Goal: Information Seeking & Learning: Find specific fact

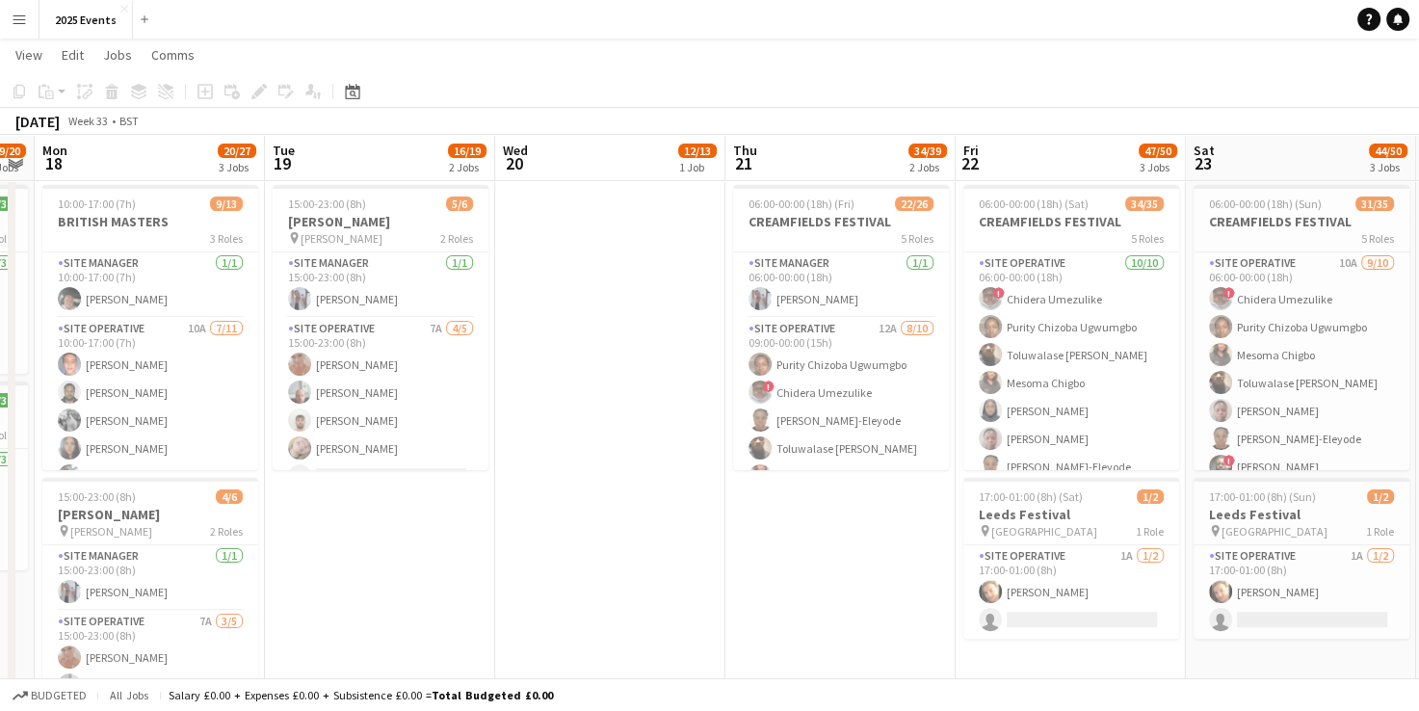
scroll to position [0, 425]
click at [338, 327] on app-card-role "Site Operative 7A 4/5 15:00-23:00 (8h) Kelly Silk Declan Sylvester Tom Sanderso…" at bounding box center [382, 406] width 216 height 177
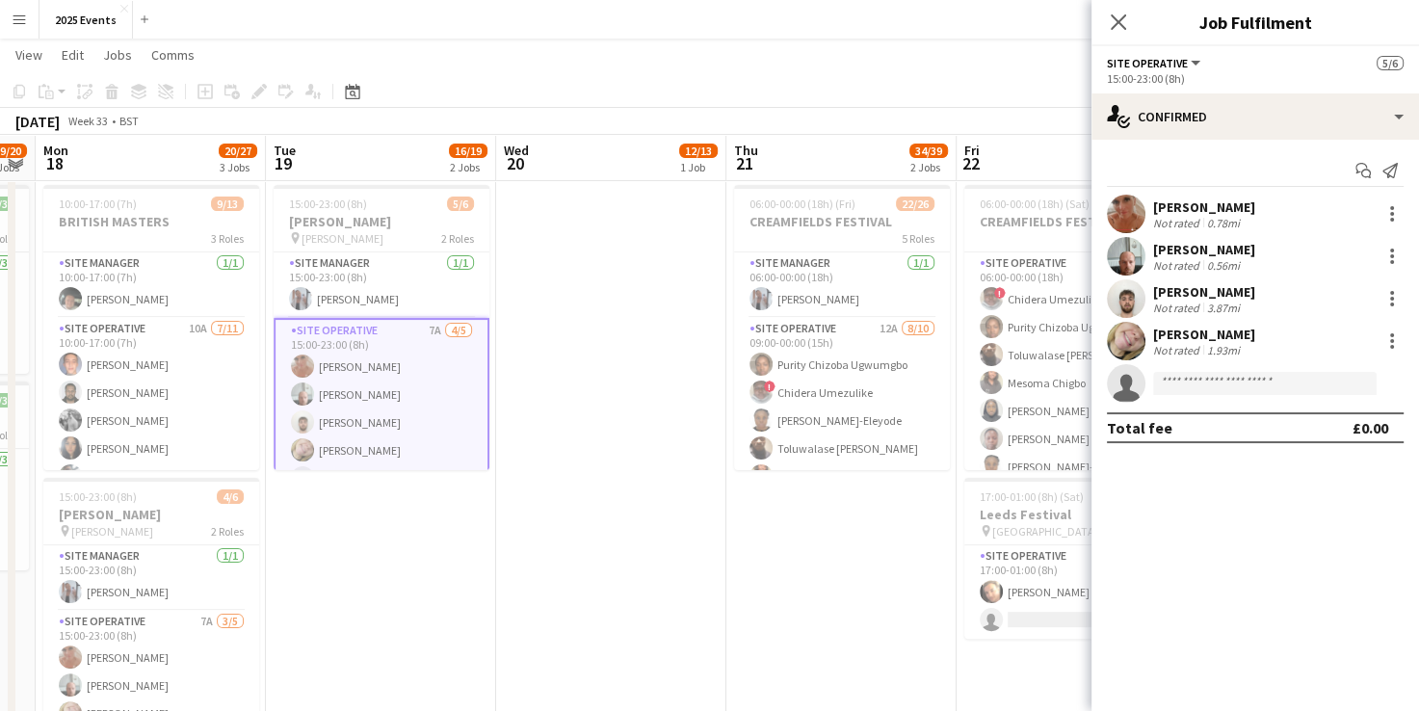
click at [1133, 246] on app-user-avatar at bounding box center [1126, 256] width 39 height 39
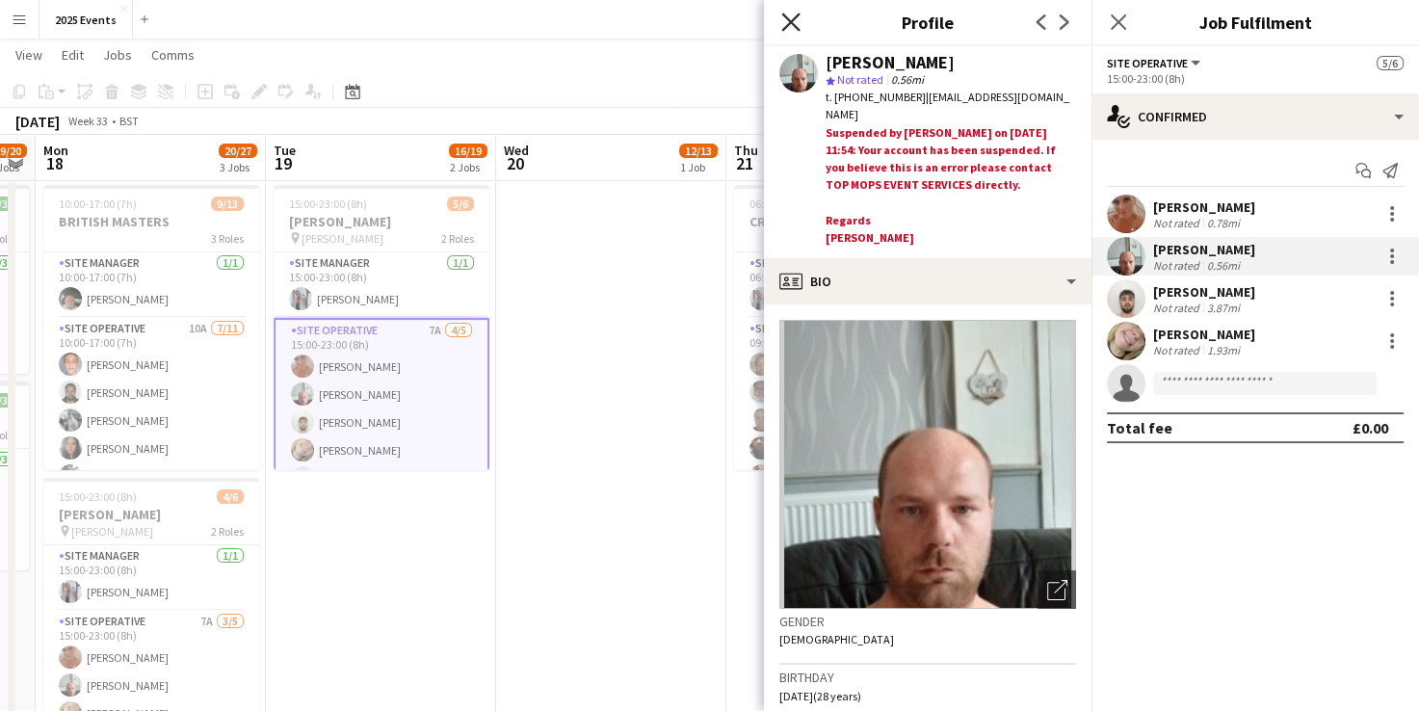
click at [786, 25] on icon at bounding box center [790, 22] width 18 height 18
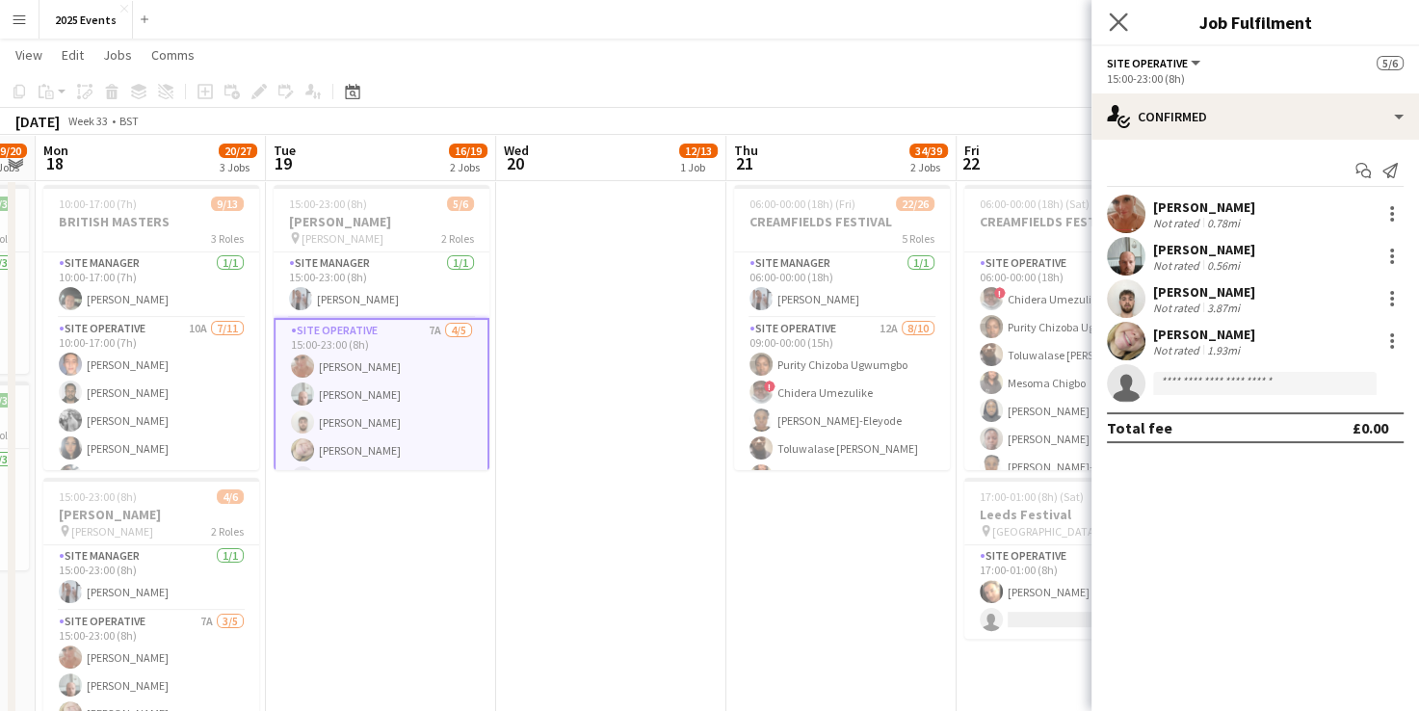
click at [1113, 31] on icon "Close pop-in" at bounding box center [1117, 22] width 18 height 18
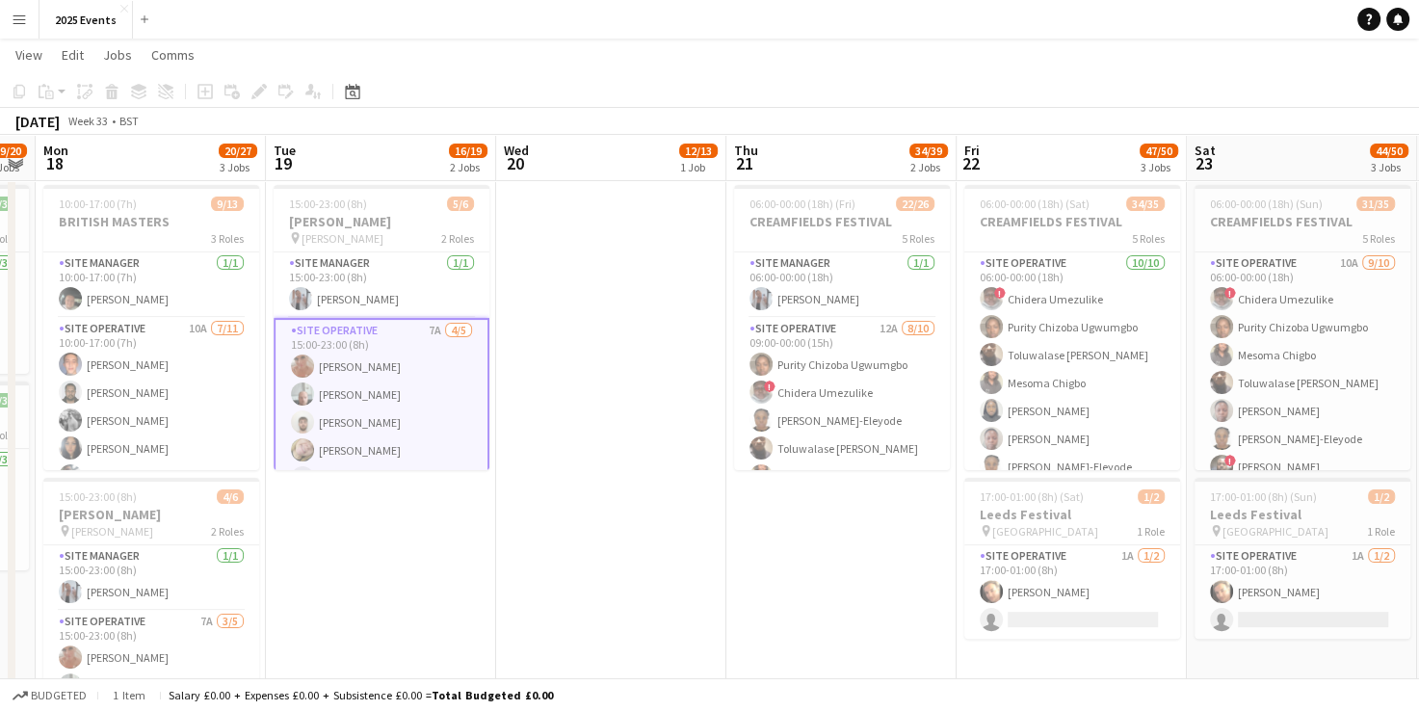
click at [869, 651] on app-date-cell "06:00-20:00 (14h) 12/13 BRITISH MASTERS 5 Roles Site Operative 9A 5/6 06:00-17:…" at bounding box center [841, 342] width 230 height 917
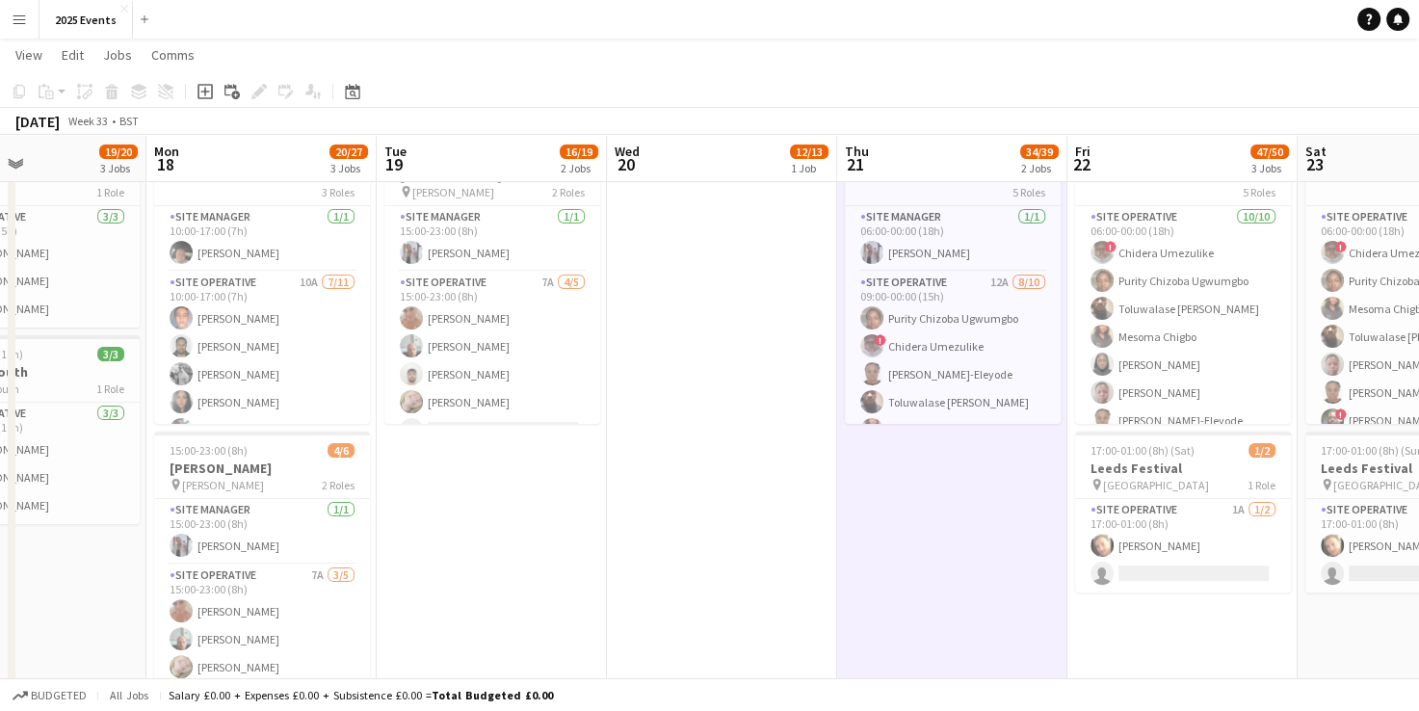
scroll to position [379, 0]
click at [713, 514] on app-date-cell "07:30-18:00 (10h30m) 12/13 BRITISH MASTERS 3 Roles Site Manager 1/1 07:30-18:00…" at bounding box center [722, 294] width 230 height 917
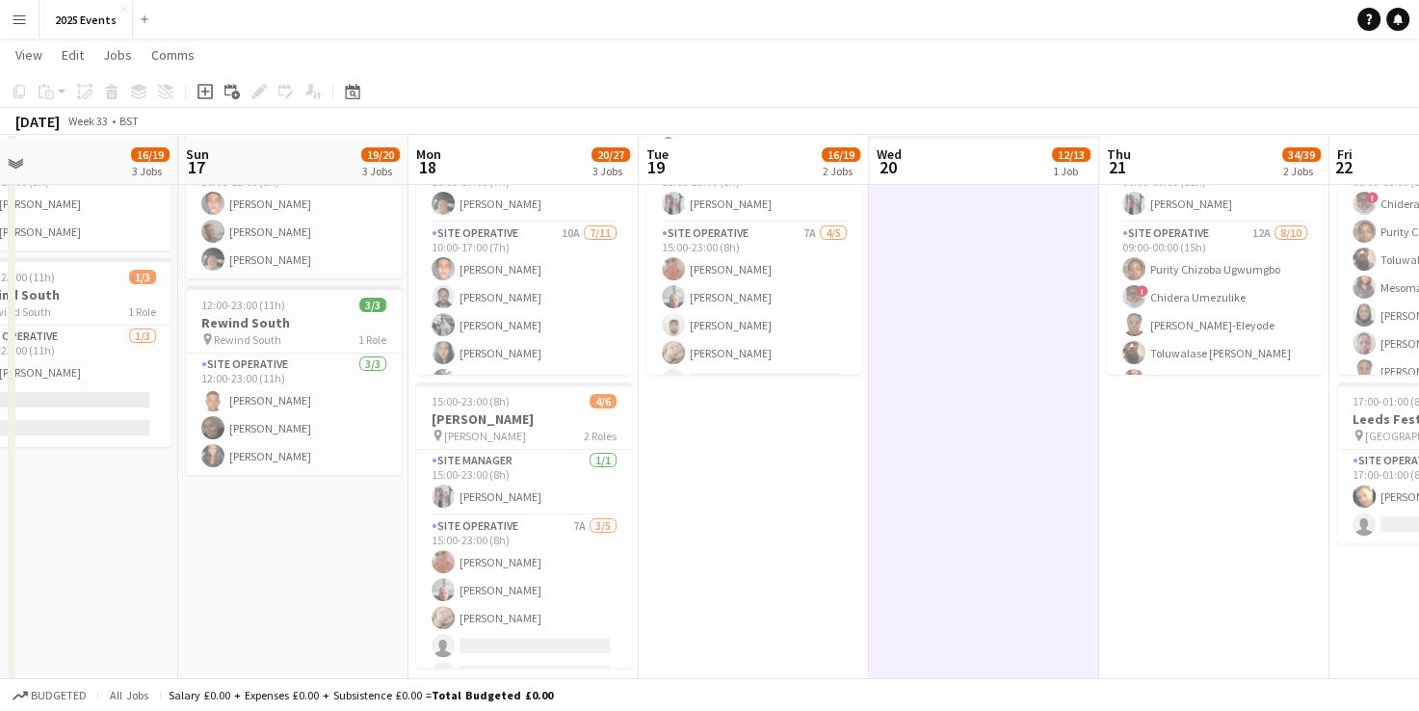
scroll to position [431, 0]
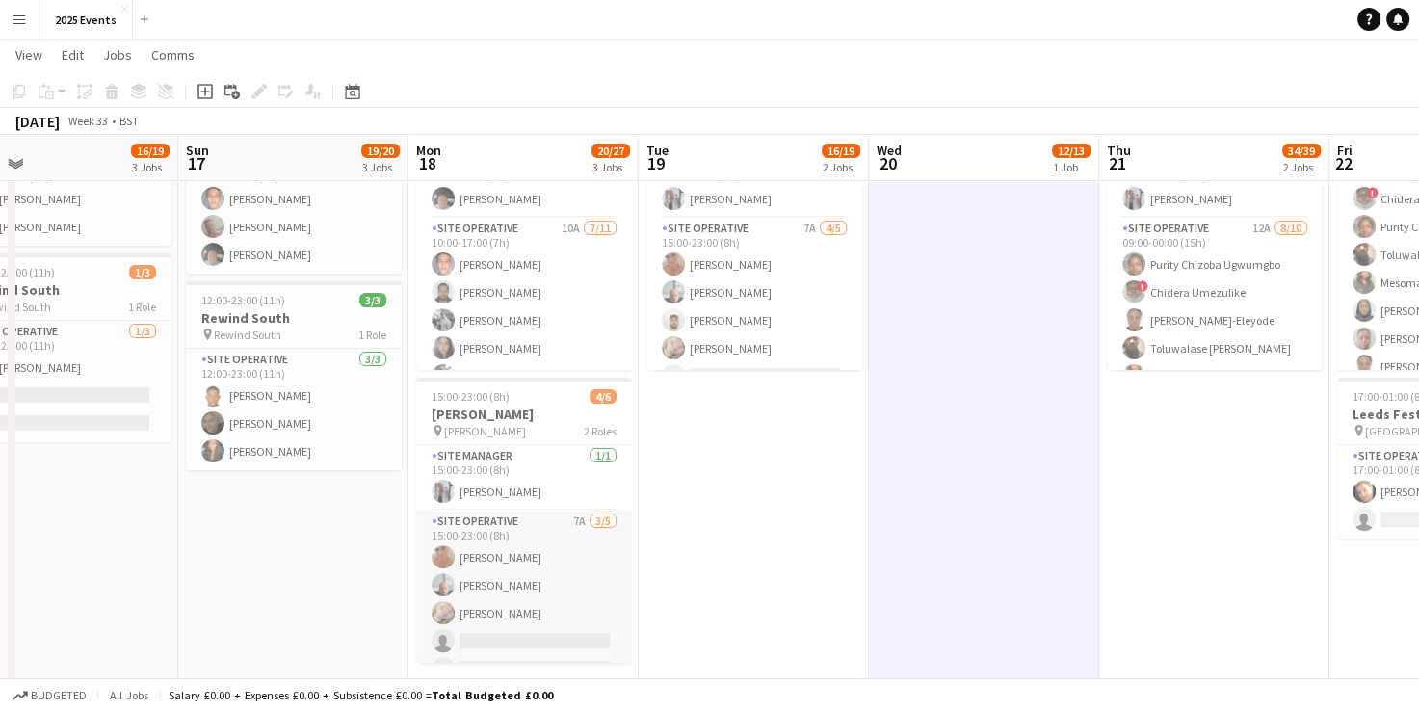
click at [542, 550] on app-card-role "Site Operative 7A 3/5 15:00-23:00 (8h) Kelly Silk Declan Sylvester Katarina App…" at bounding box center [524, 598] width 216 height 177
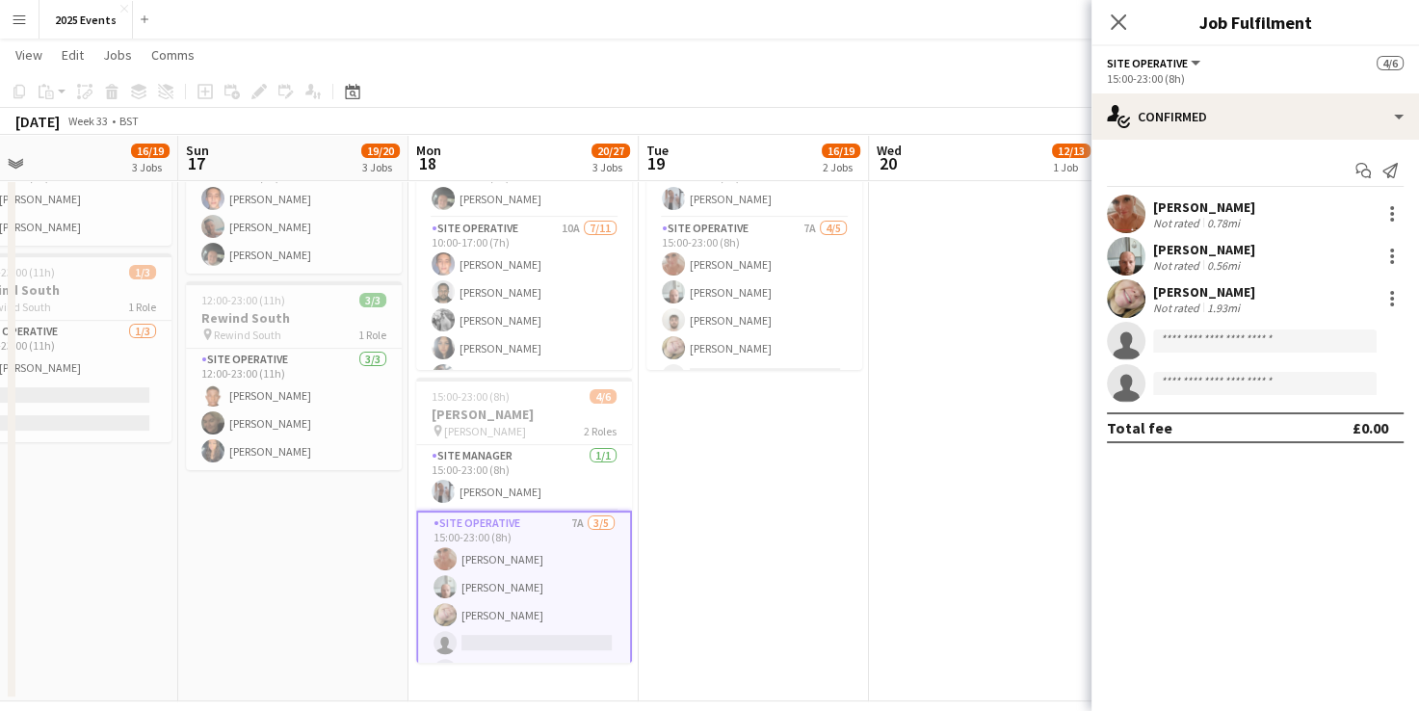
click at [1136, 248] on app-user-avatar at bounding box center [1126, 256] width 39 height 39
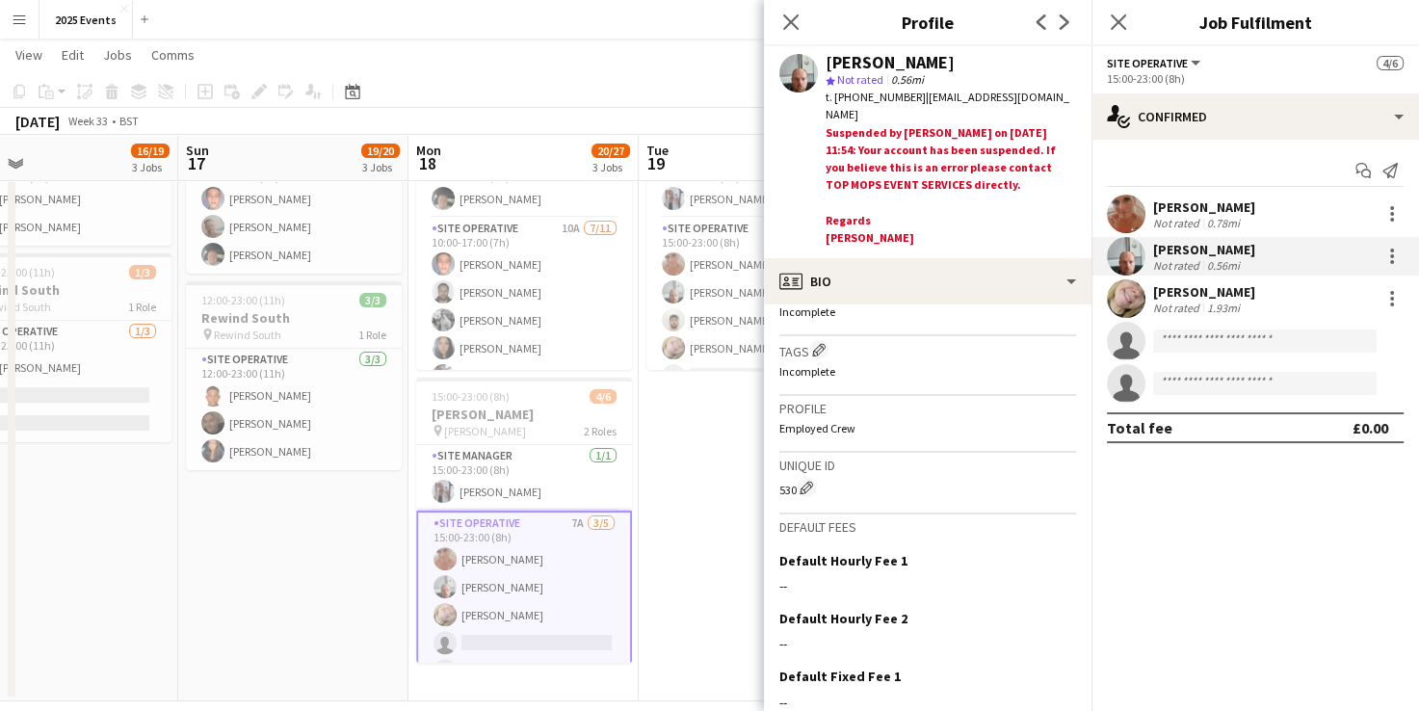
scroll to position [720, 0]
click at [795, 24] on icon "Close pop-in" at bounding box center [790, 22] width 18 height 18
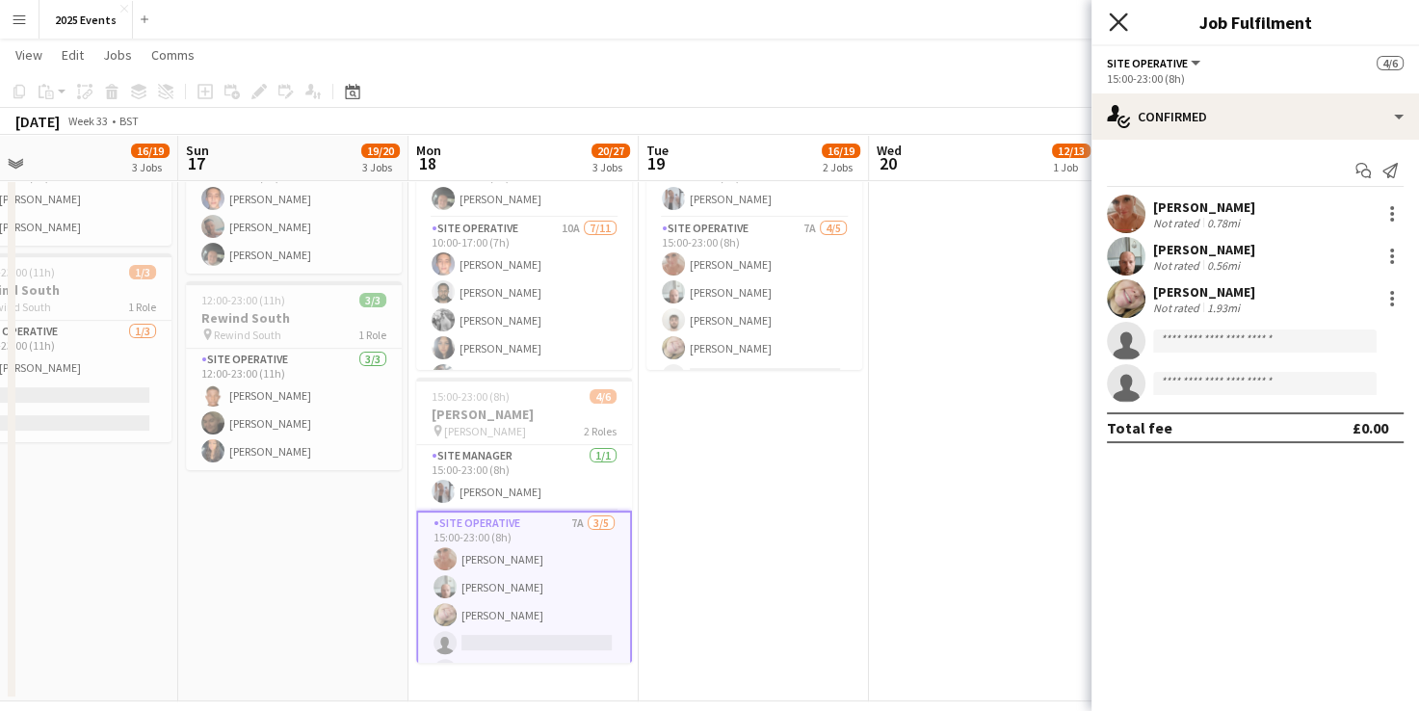
click at [1124, 30] on icon "Close pop-in" at bounding box center [1117, 22] width 18 height 18
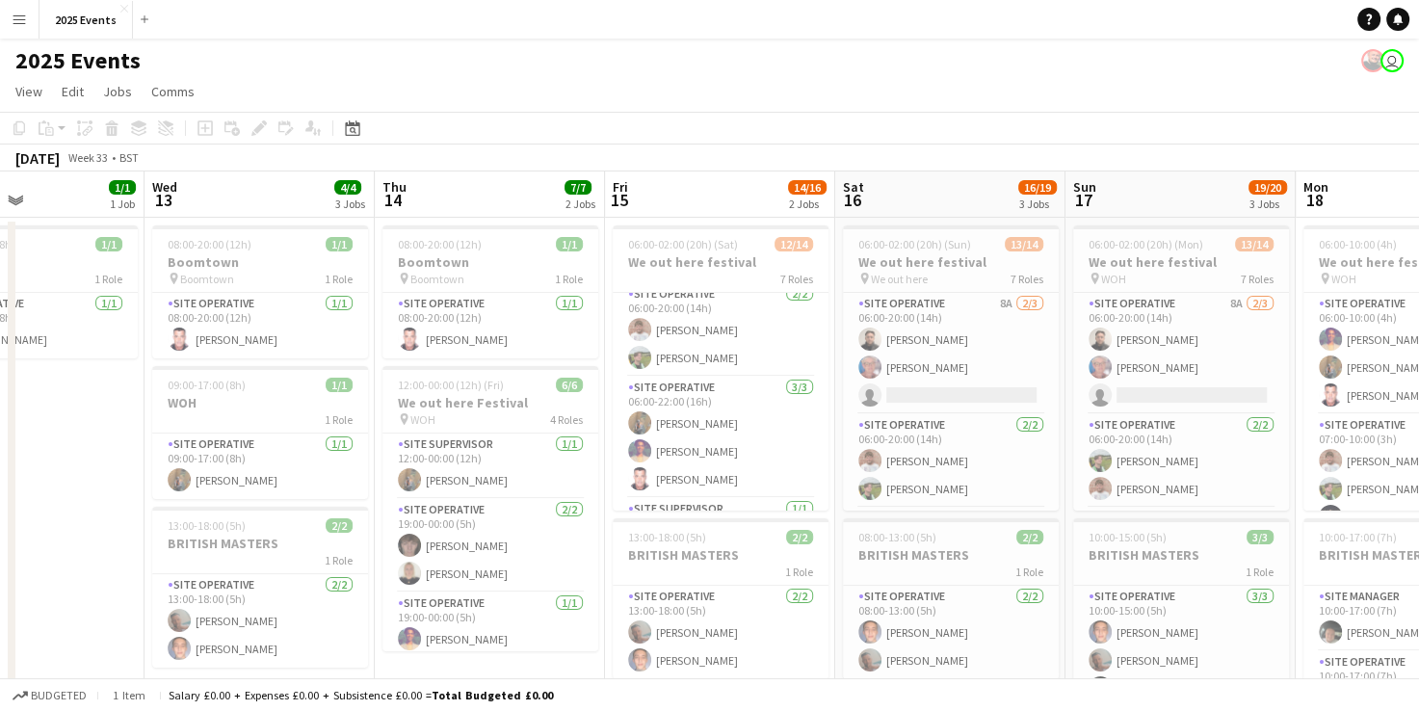
scroll to position [135, 0]
click at [753, 326] on app-card-role "Site Operative 2/2 06:00-20:00 (14h) Nik Sternberg Lukass Riekstins" at bounding box center [721, 325] width 216 height 93
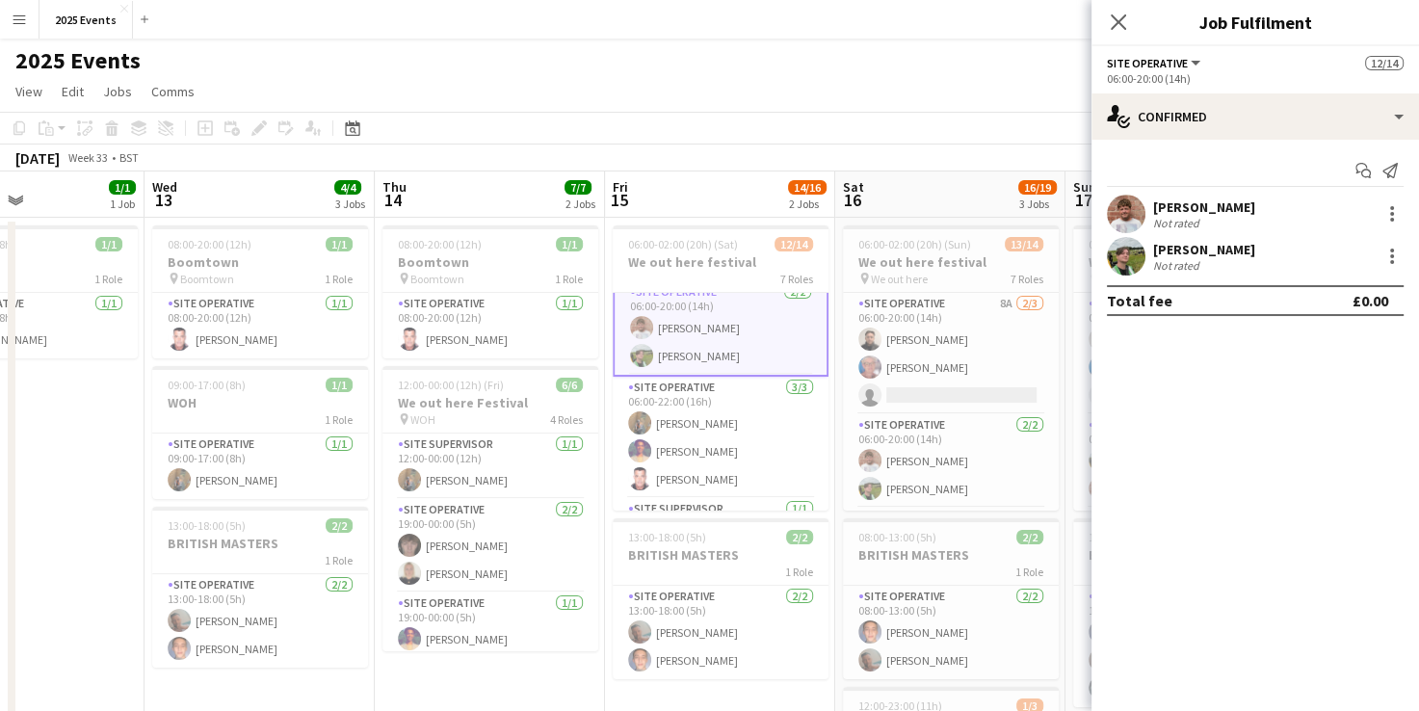
scroll to position [136, 0]
click at [1114, 214] on app-user-avatar at bounding box center [1126, 214] width 39 height 39
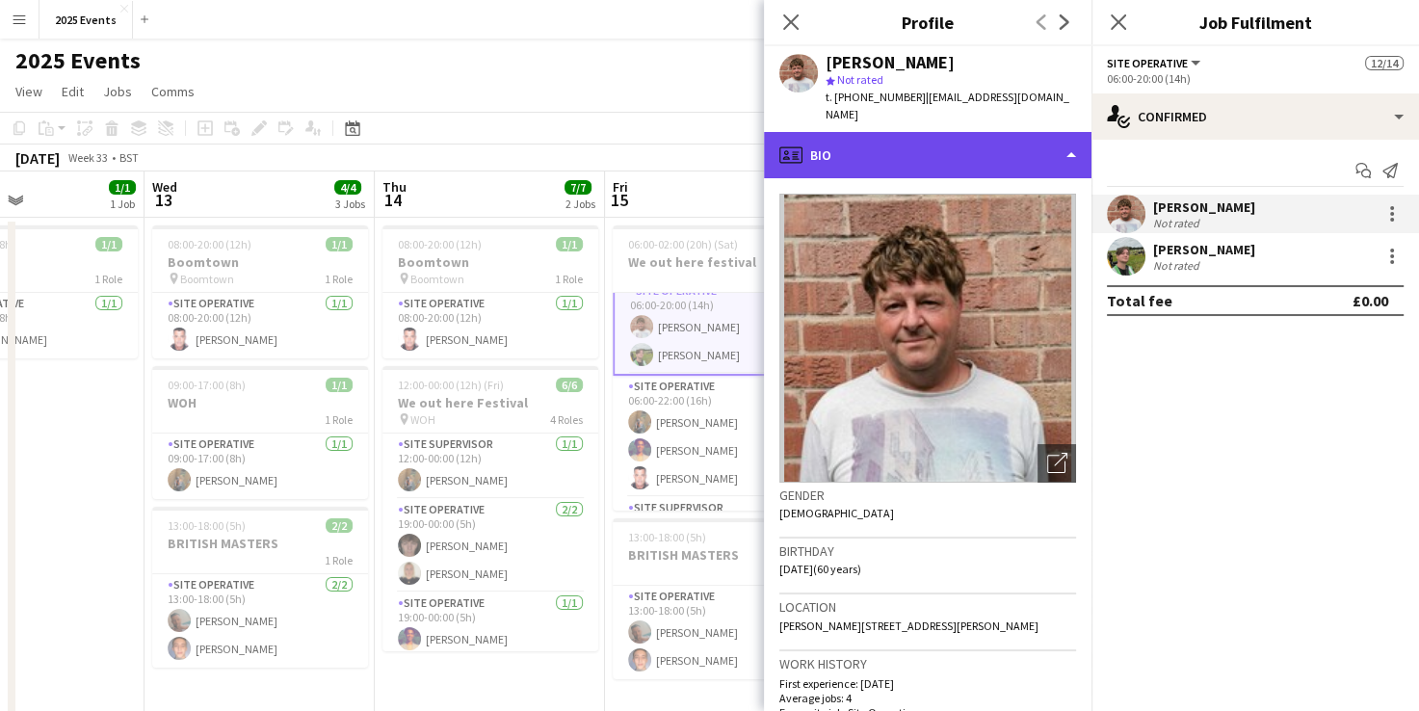
click at [1054, 132] on div "profile Bio" at bounding box center [927, 155] width 327 height 46
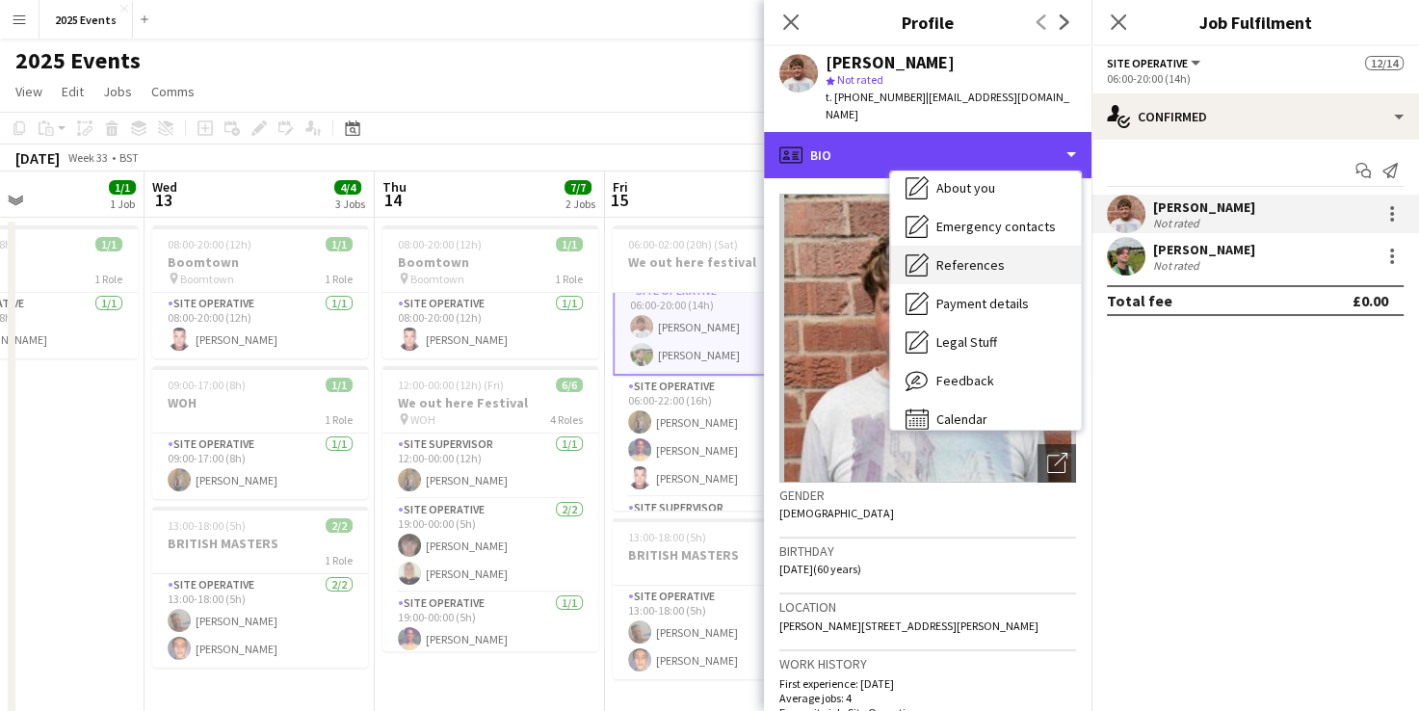
scroll to position [129, 0]
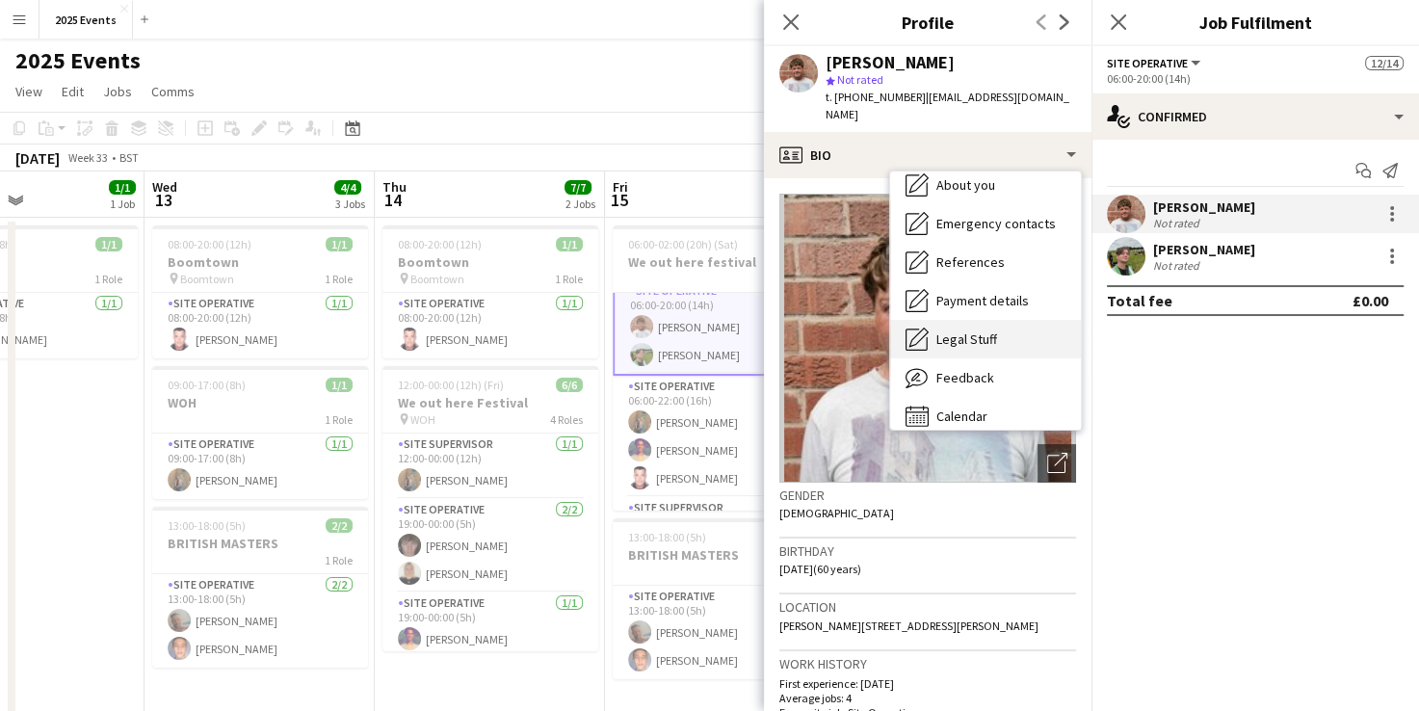
click at [963, 330] on span "Legal Stuff" at bounding box center [966, 338] width 61 height 17
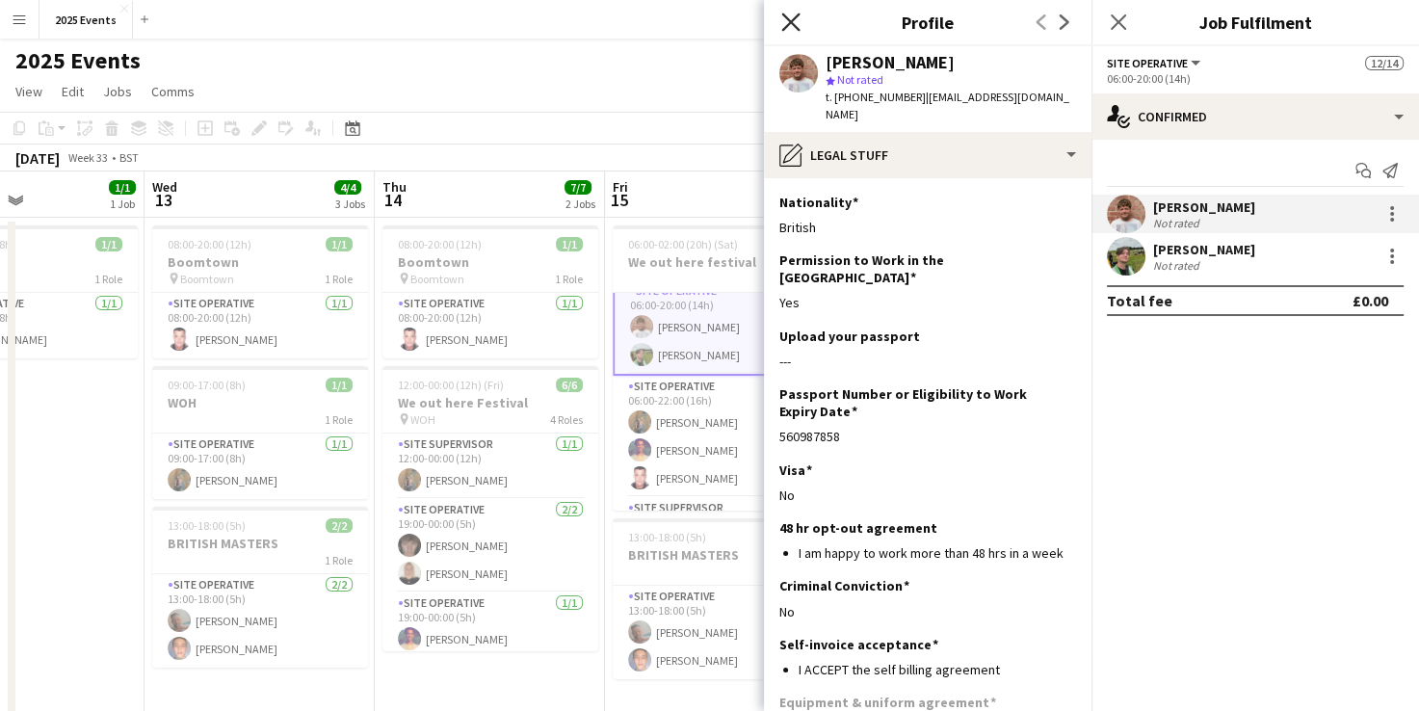
click at [793, 17] on icon "Close pop-in" at bounding box center [790, 22] width 18 height 18
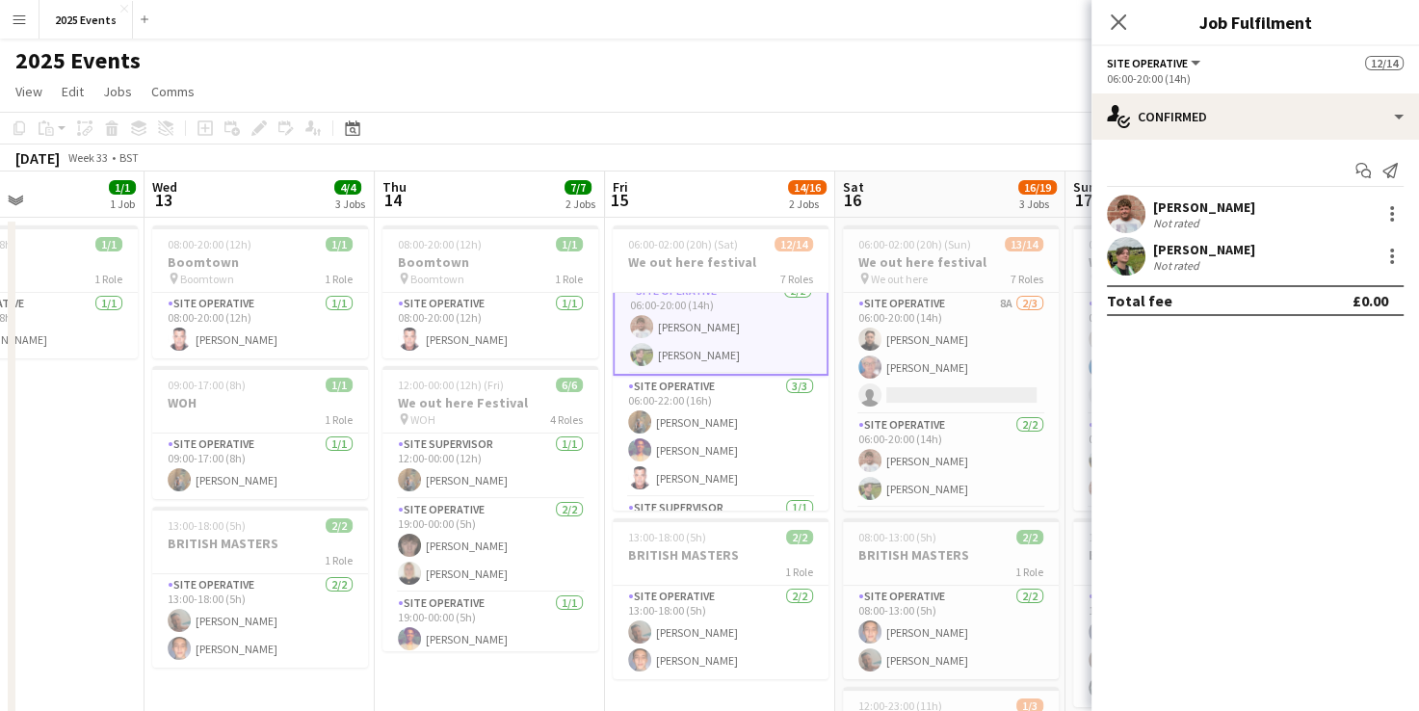
click at [1116, 251] on app-user-avatar at bounding box center [1126, 256] width 39 height 39
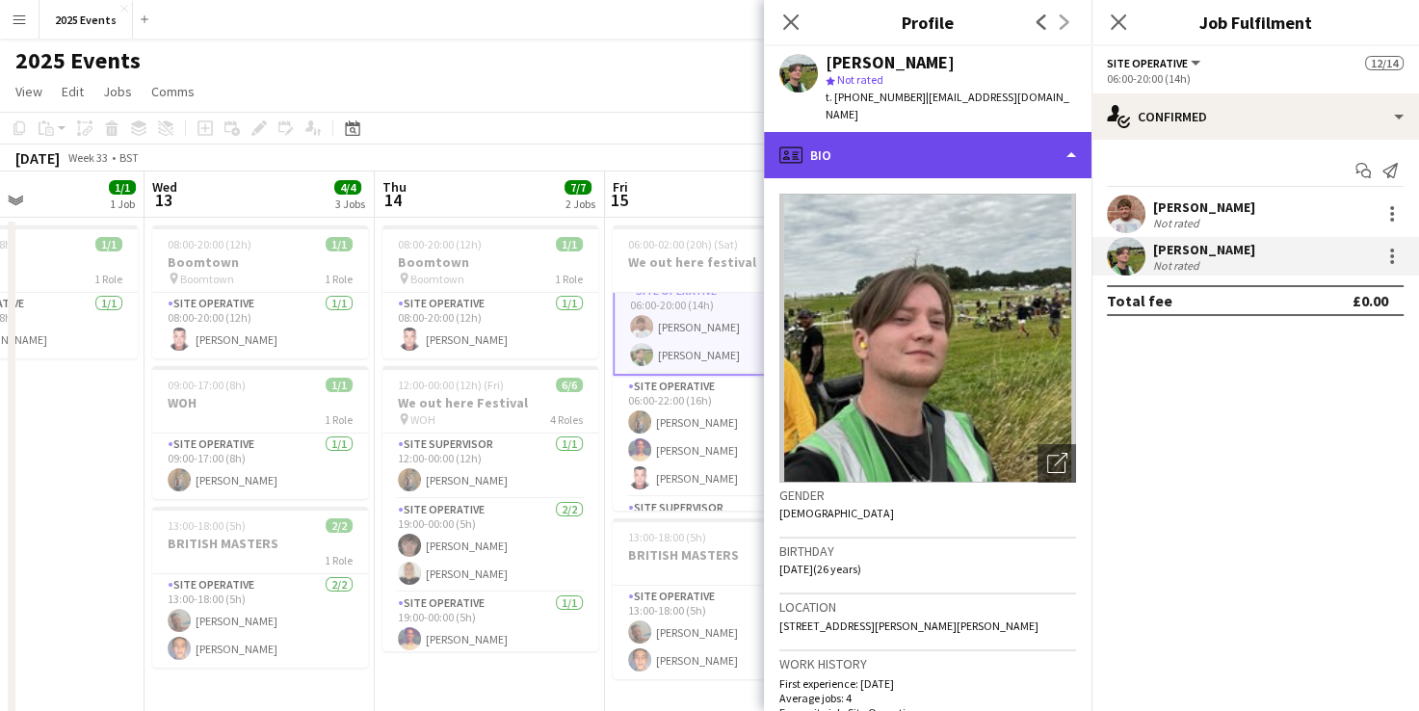
click at [1021, 135] on div "profile Bio" at bounding box center [927, 155] width 327 height 46
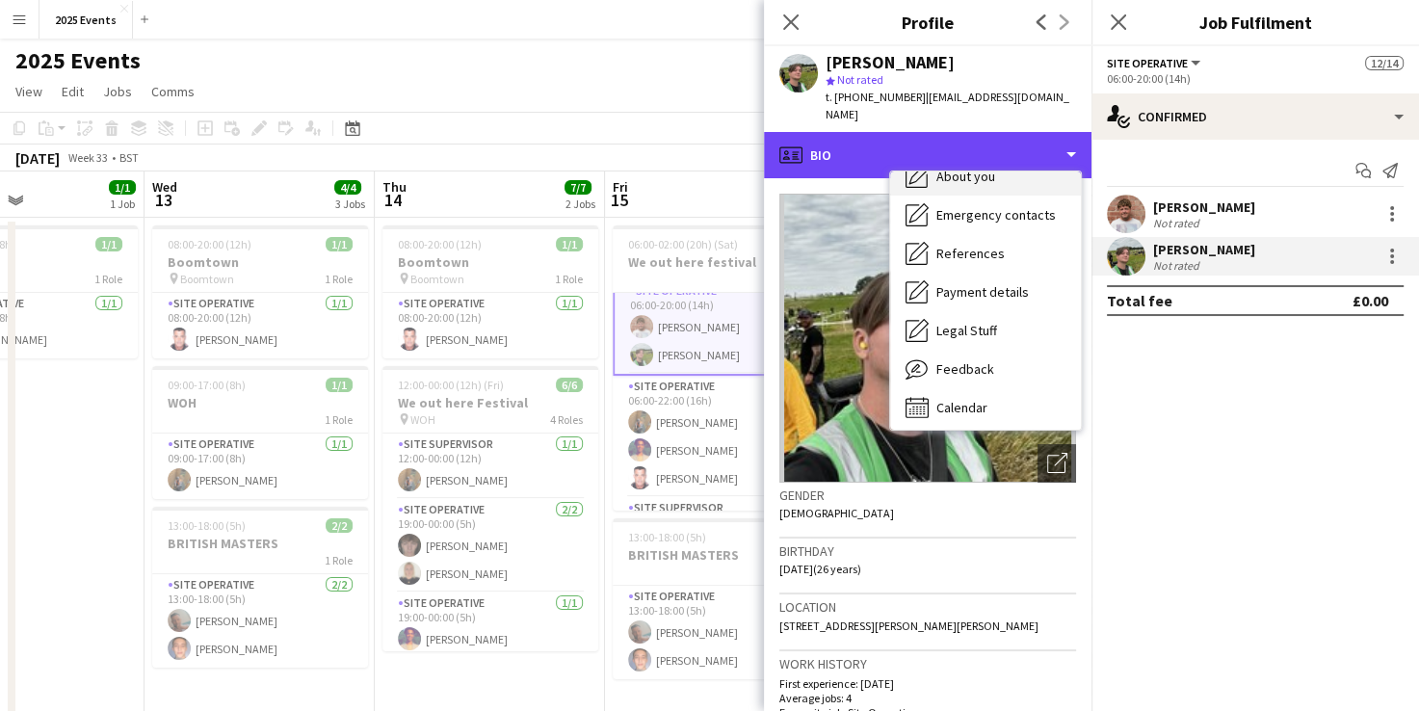
scroll to position [141, 0]
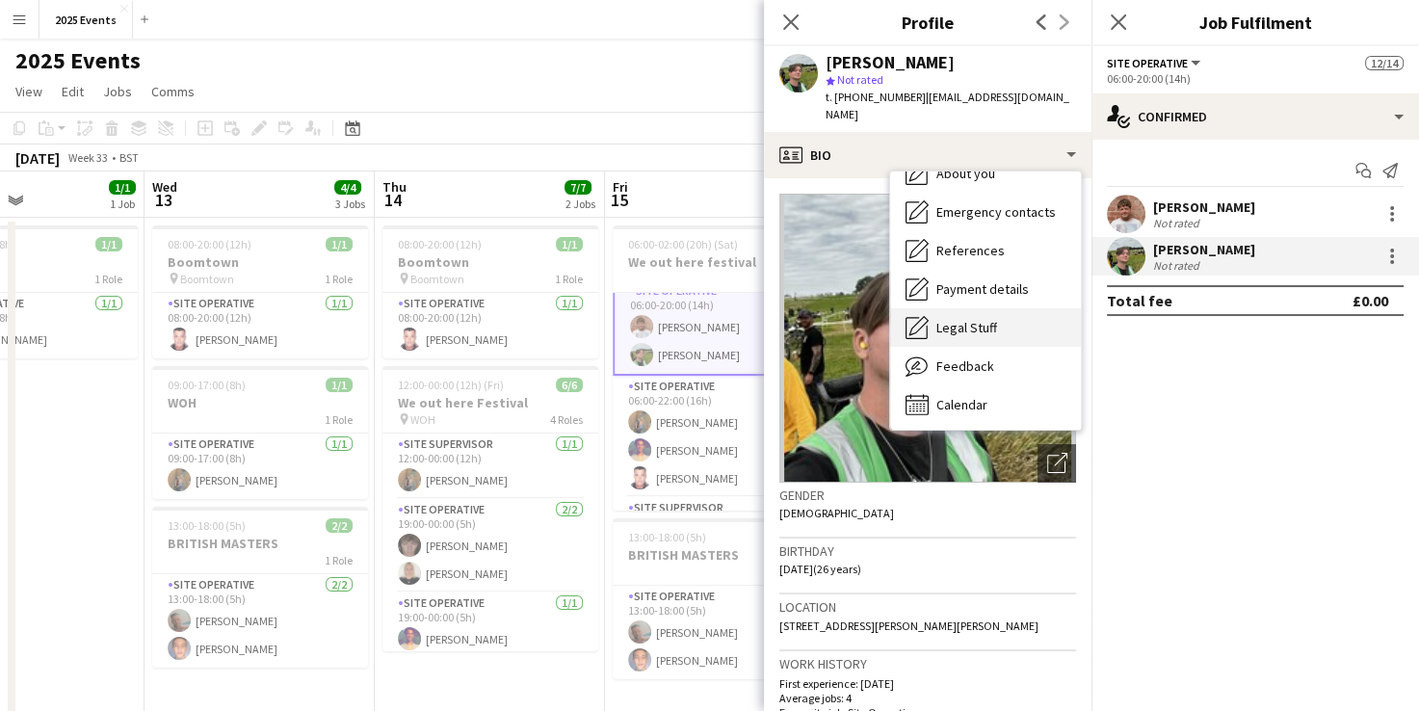
click at [973, 319] on span "Legal Stuff" at bounding box center [966, 327] width 61 height 17
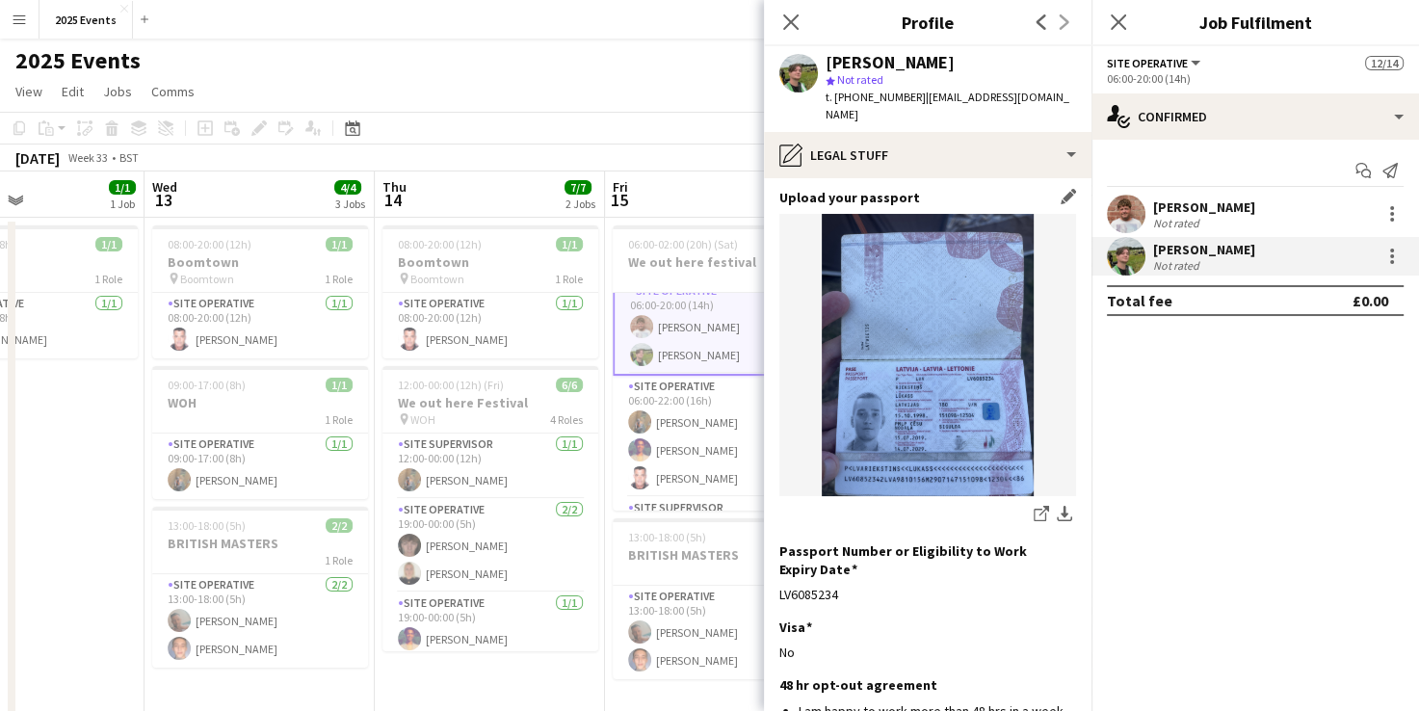
scroll to position [0, 0]
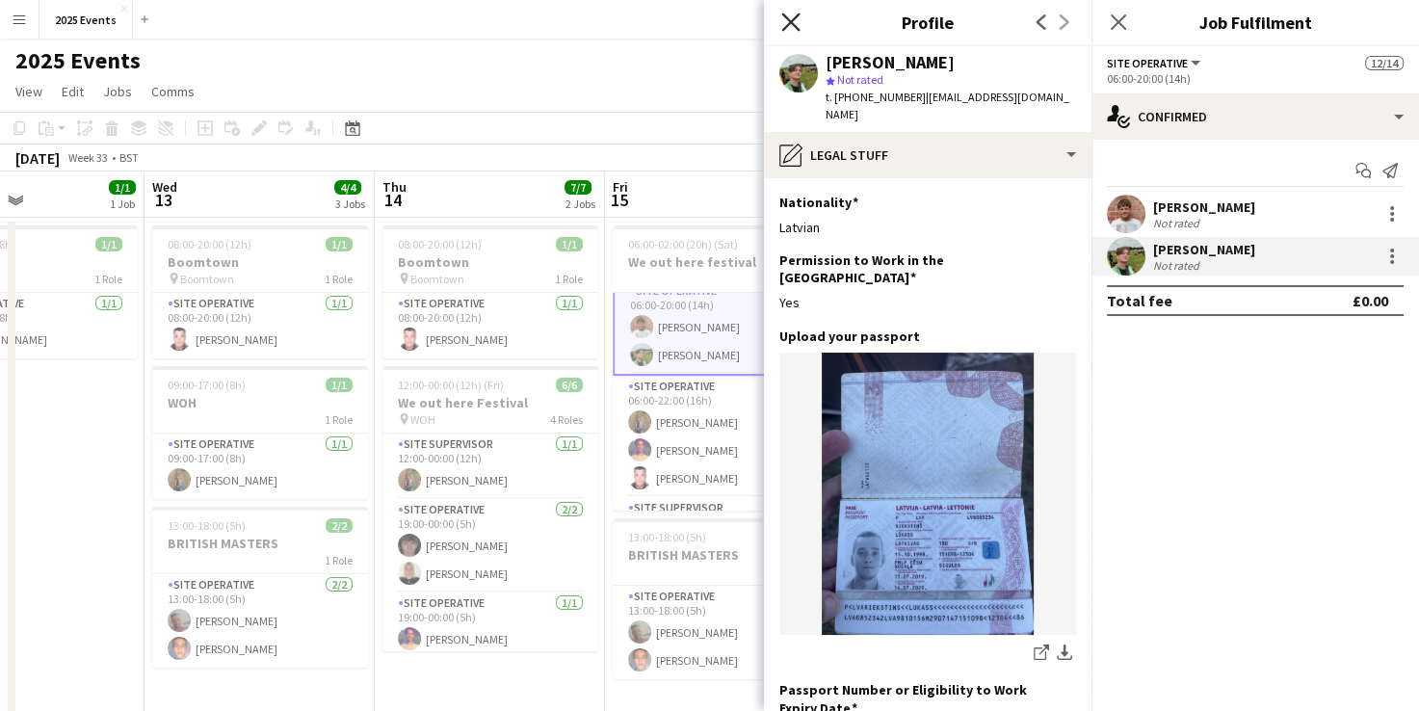
click at [791, 30] on icon "Close pop-in" at bounding box center [790, 22] width 18 height 18
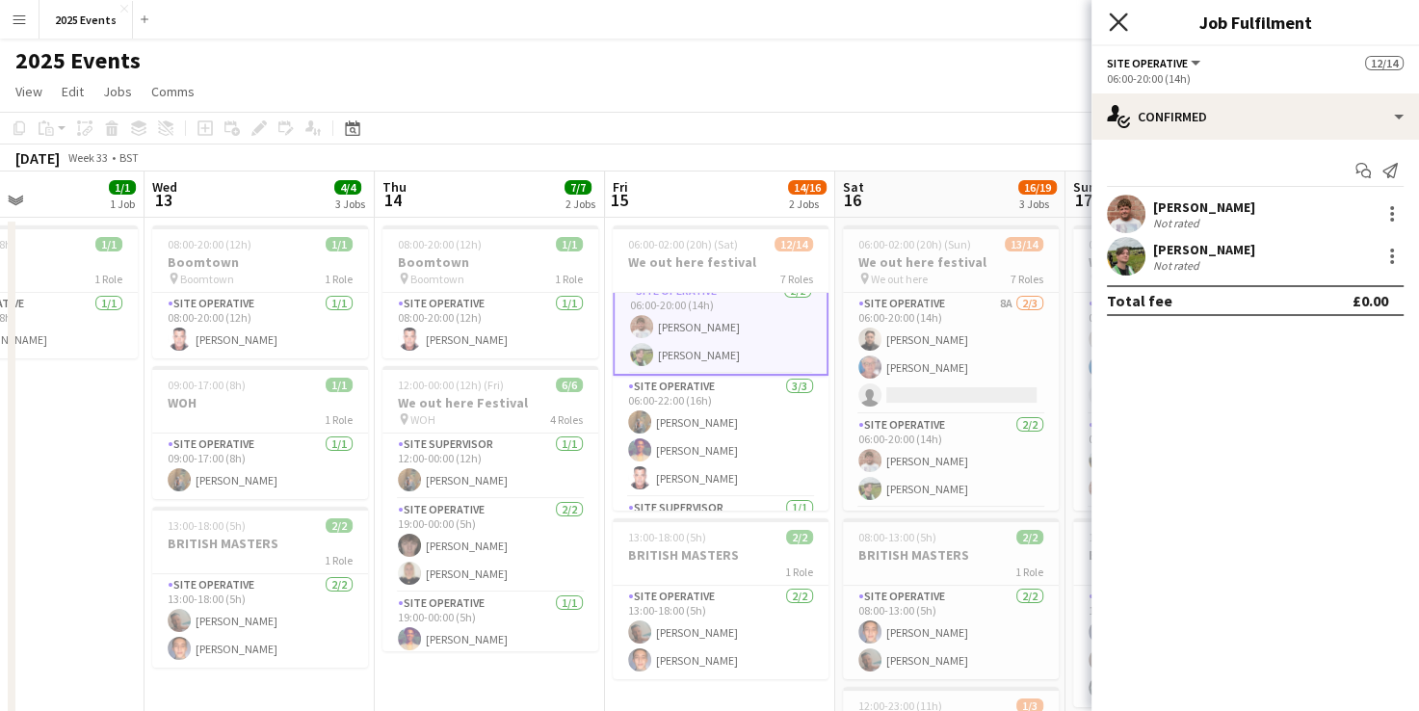
click at [1120, 22] on icon "Close pop-in" at bounding box center [1117, 22] width 18 height 18
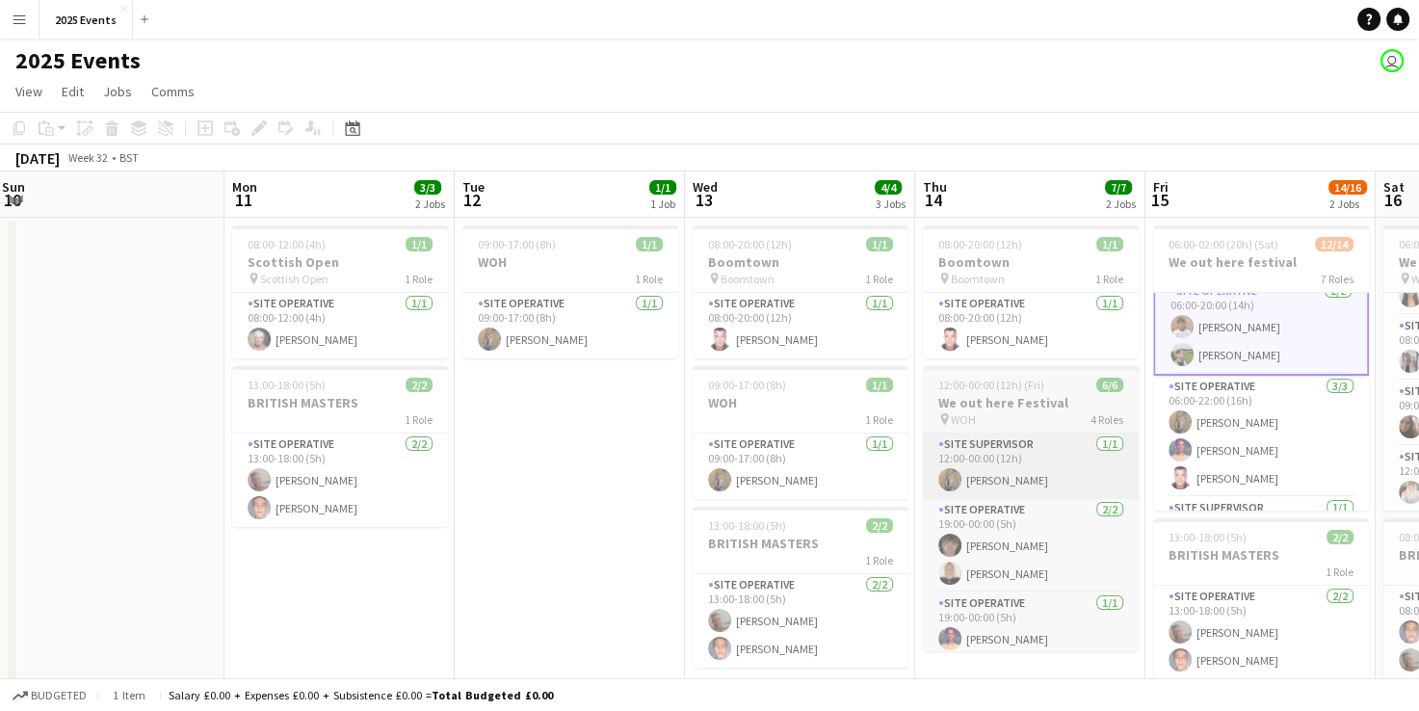
scroll to position [0, 464]
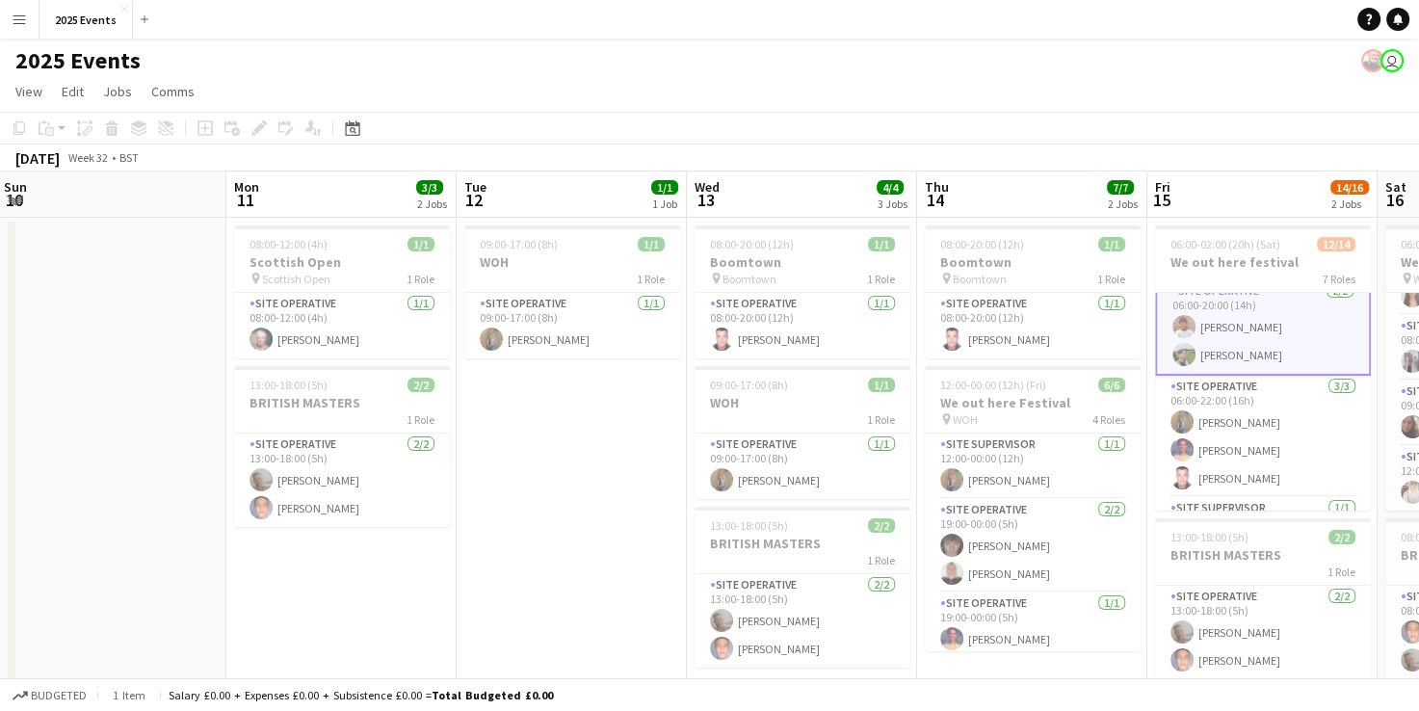
click at [653, 456] on app-date-cell "09:00-17:00 (8h) 1/1 WOH 1 Role Site Operative 1/1 09:00-17:00 (8h) Shak Siad" at bounding box center [571, 676] width 230 height 917
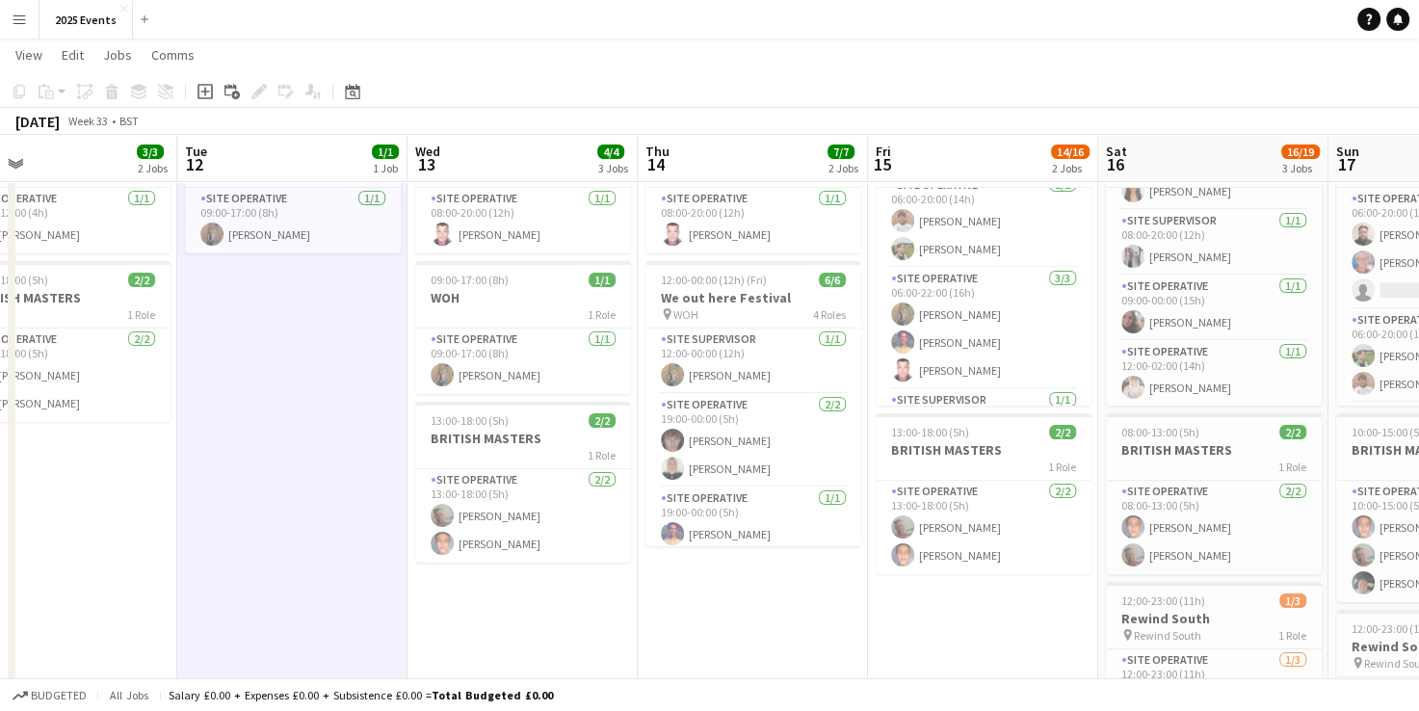
scroll to position [104, 0]
click at [691, 576] on app-date-cell "08:00-20:00 (12h) 1/1 Boomtown pin Boomtown 1 Role Site Operative 1/1 08:00-20:…" at bounding box center [753, 570] width 230 height 917
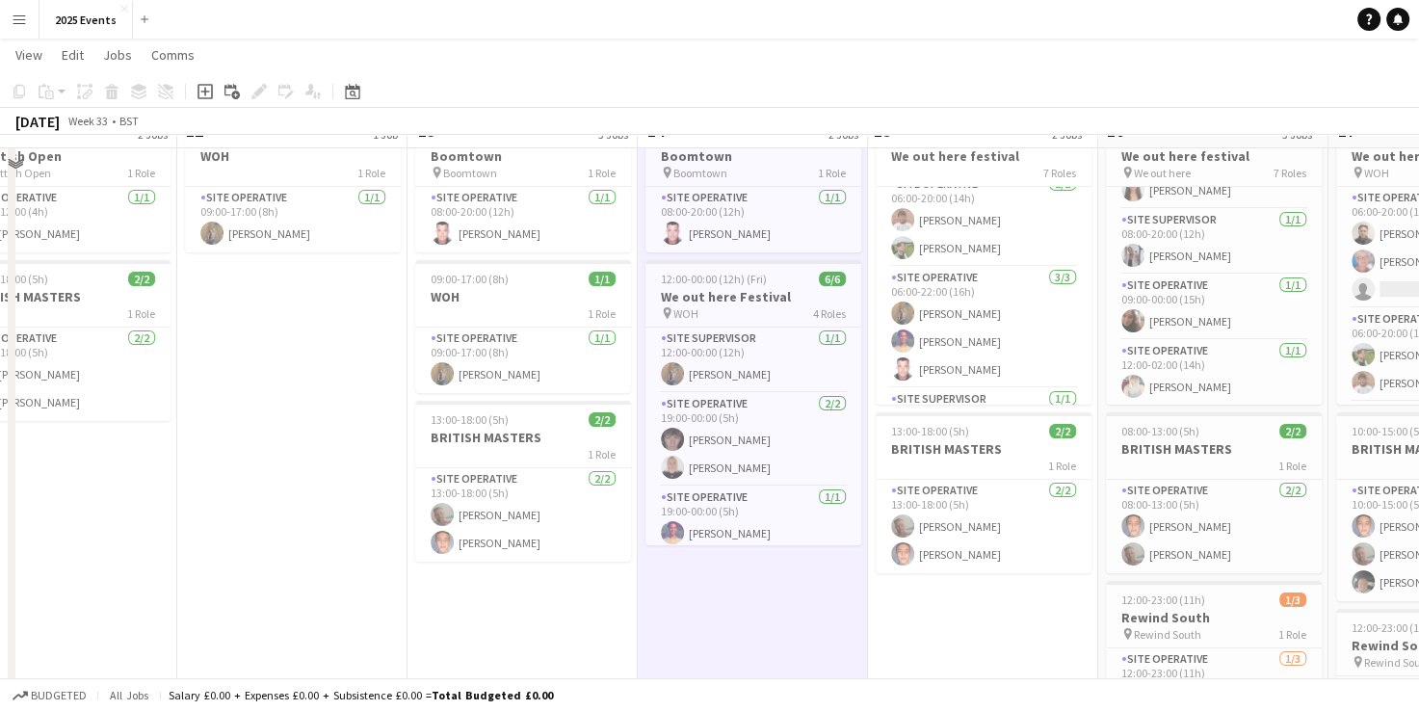
scroll to position [46, 0]
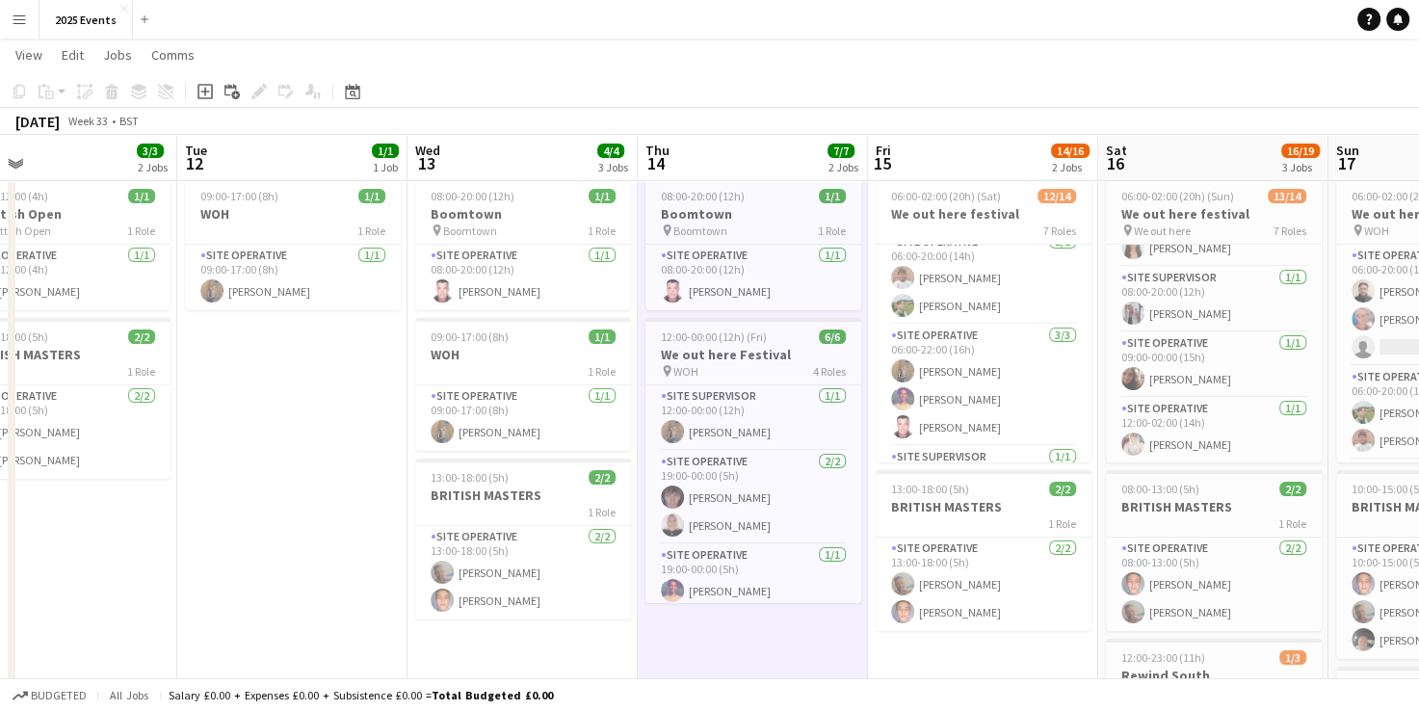
click at [823, 622] on app-date-cell "08:00-20:00 (12h) 1/1 Boomtown pin Boomtown 1 Role Site Operative 1/1 08:00-20:…" at bounding box center [753, 628] width 230 height 917
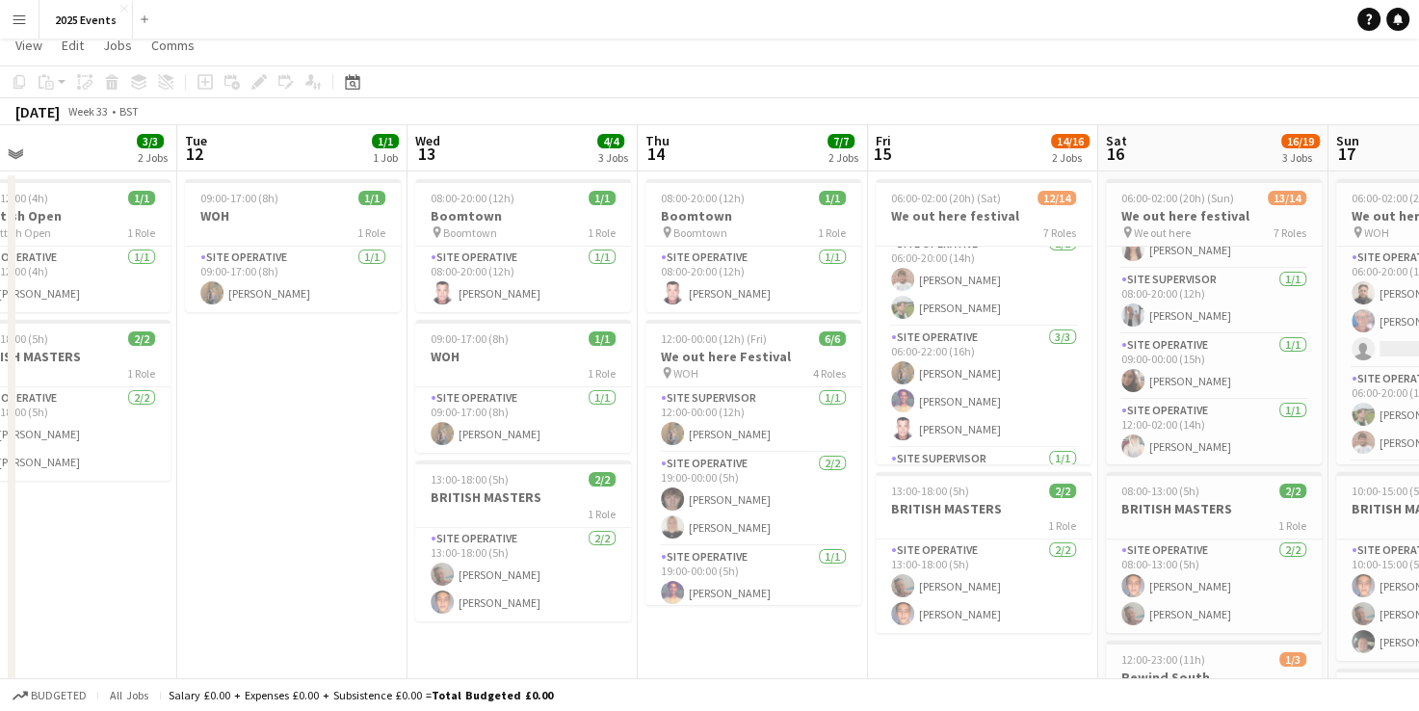
scroll to position [0, 0]
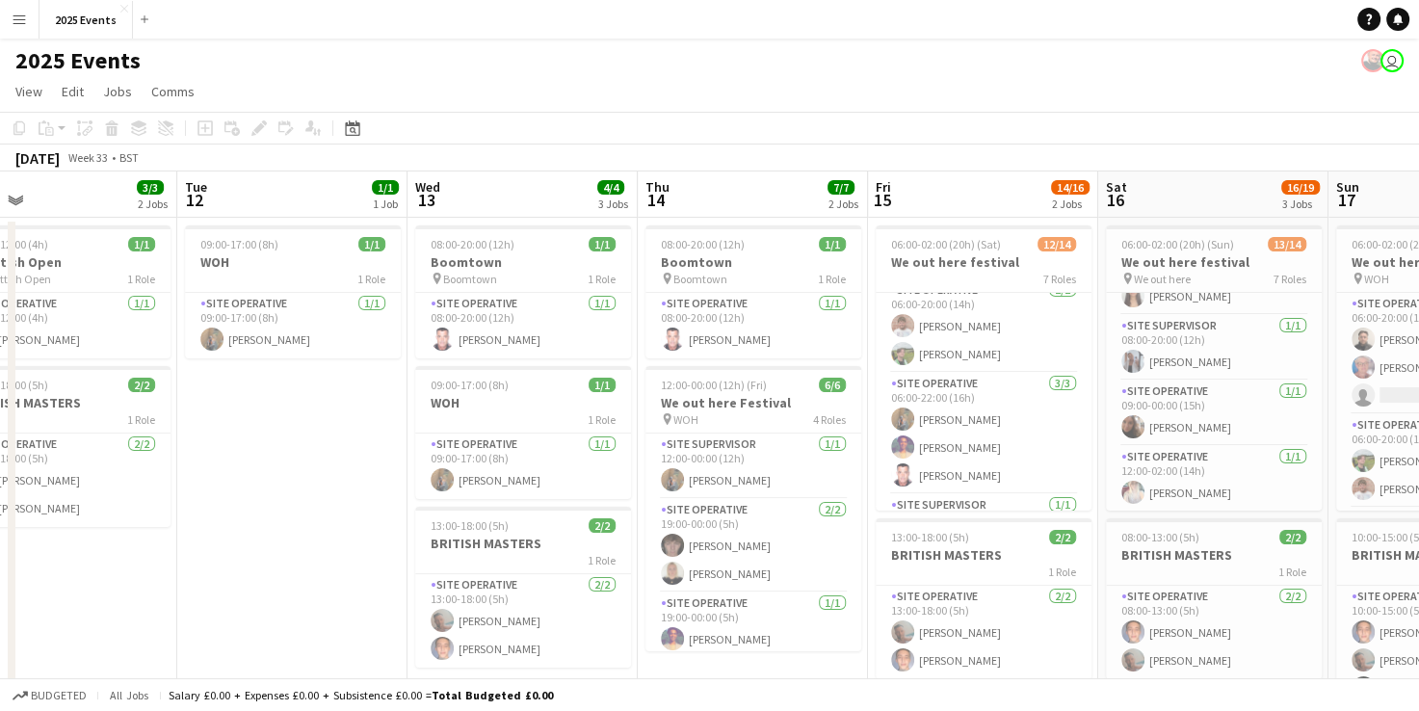
click at [277, 499] on app-date-cell "09:00-17:00 (8h) 1/1 WOH 1 Role Site Operative 1/1 09:00-17:00 (8h) Shak Siad" at bounding box center [292, 676] width 230 height 917
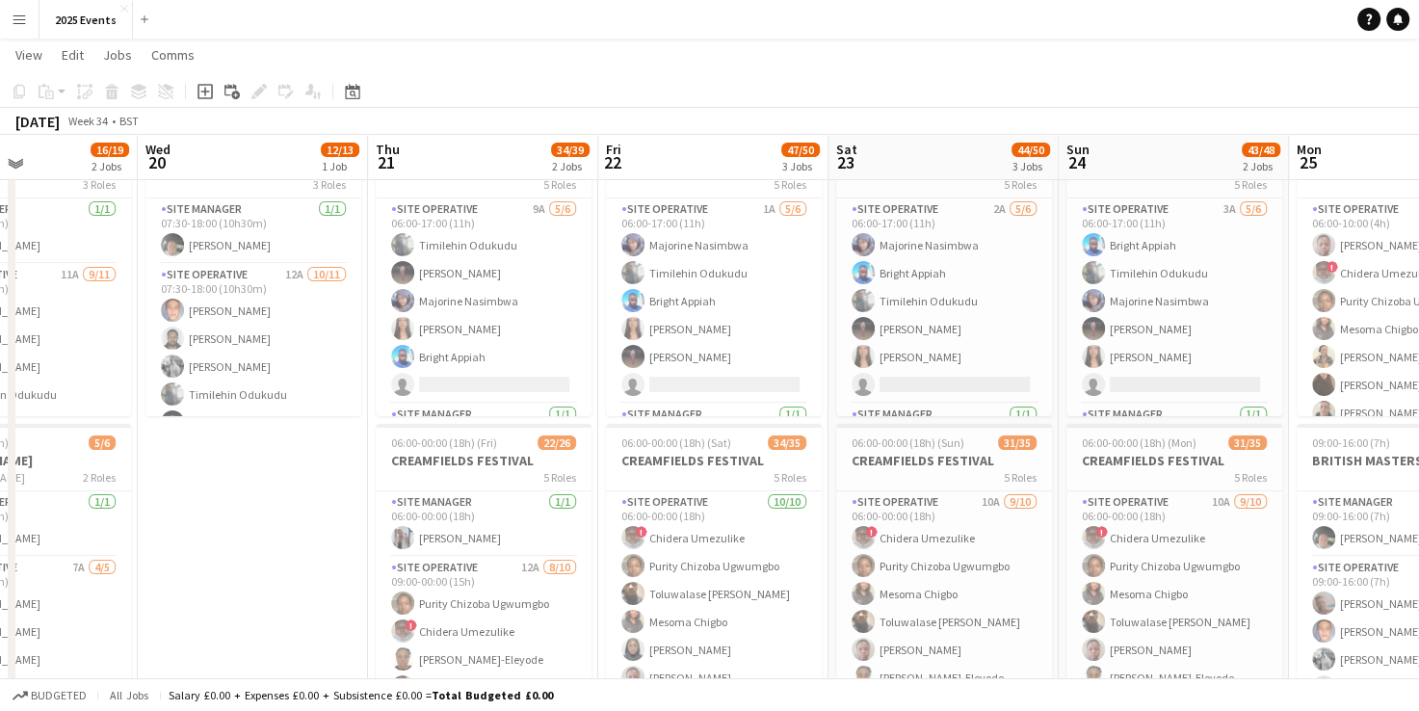
scroll to position [91, 0]
click at [292, 568] on app-date-cell "07:30-18:00 (10h30m) 12/13 BRITISH MASTERS 3 Roles Site Manager 1/1 07:30-18:00…" at bounding box center [253, 582] width 230 height 917
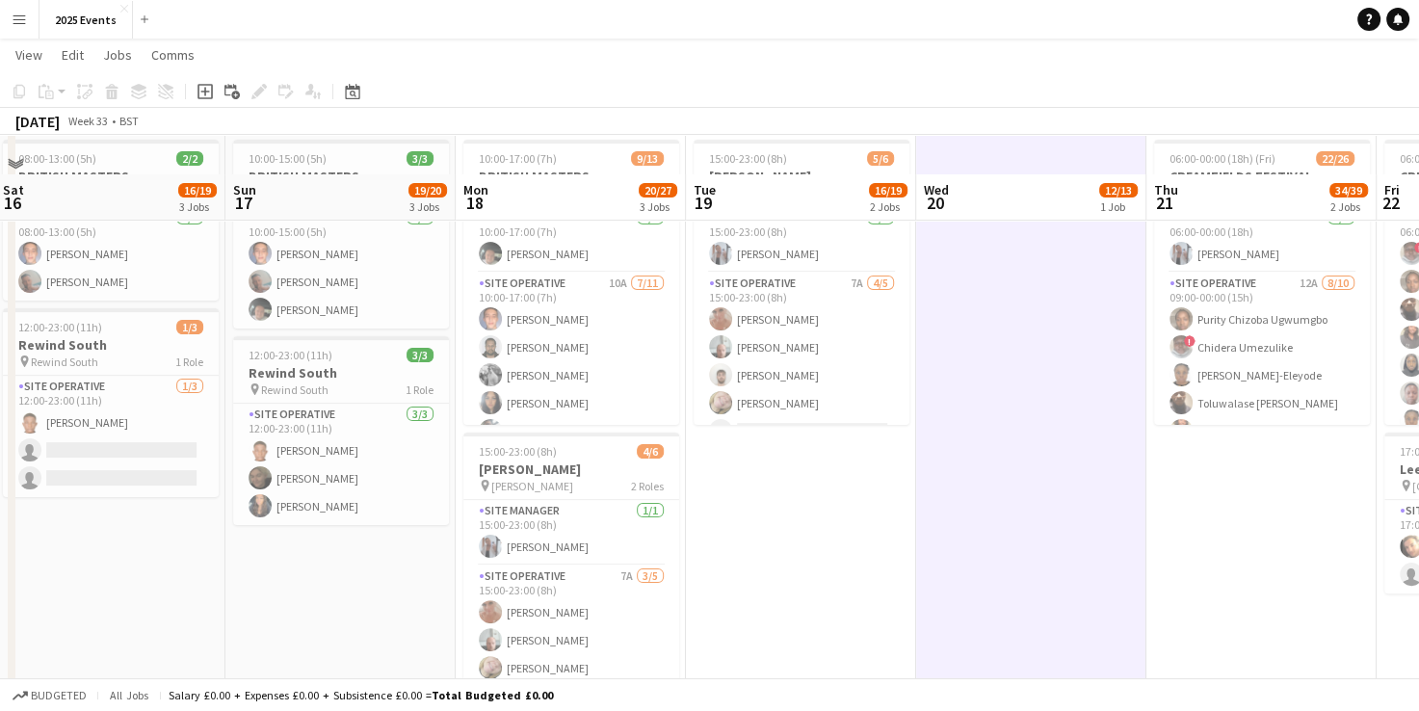
scroll to position [374, 0]
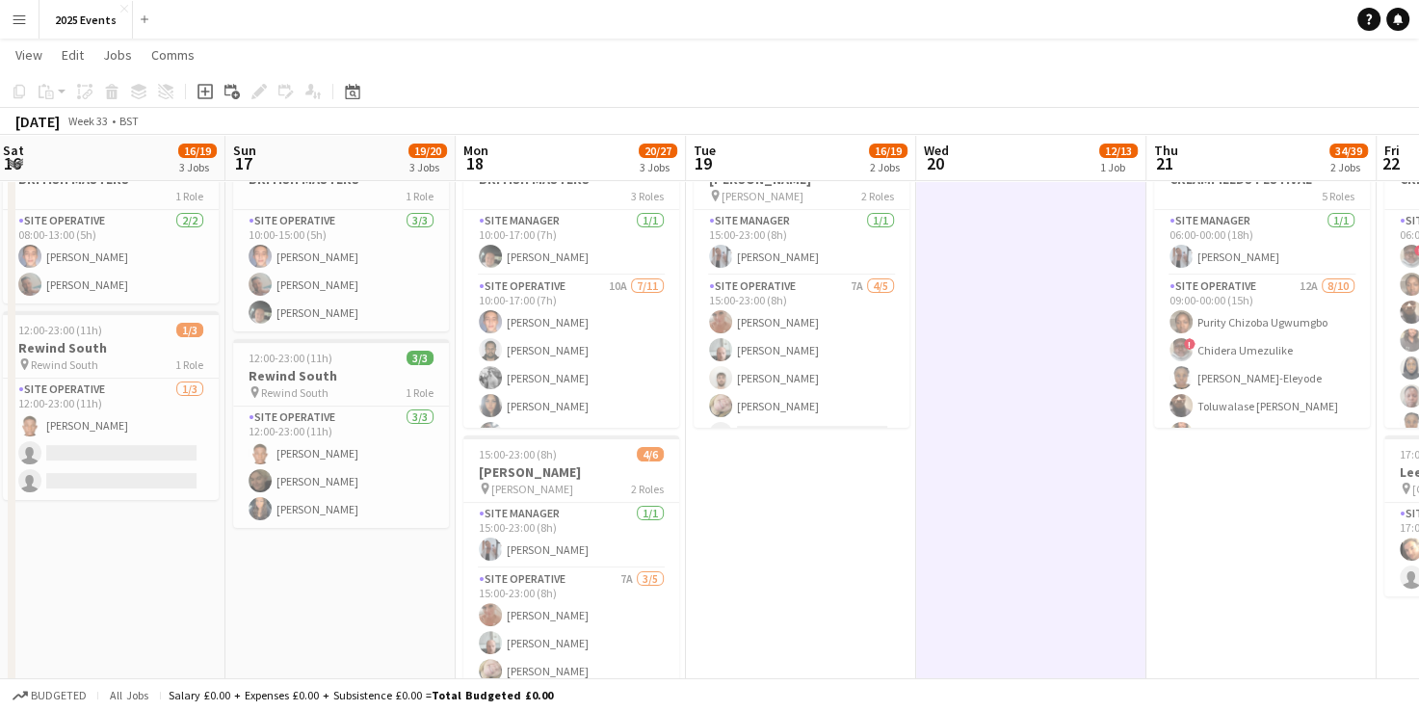
click at [913, 550] on app-date-cell "09:00-17:00 (8h) 11/13 BRITISH MASTERS 3 Roles Site Manager 1/1 09:00-17:00 (8h…" at bounding box center [801, 300] width 230 height 917
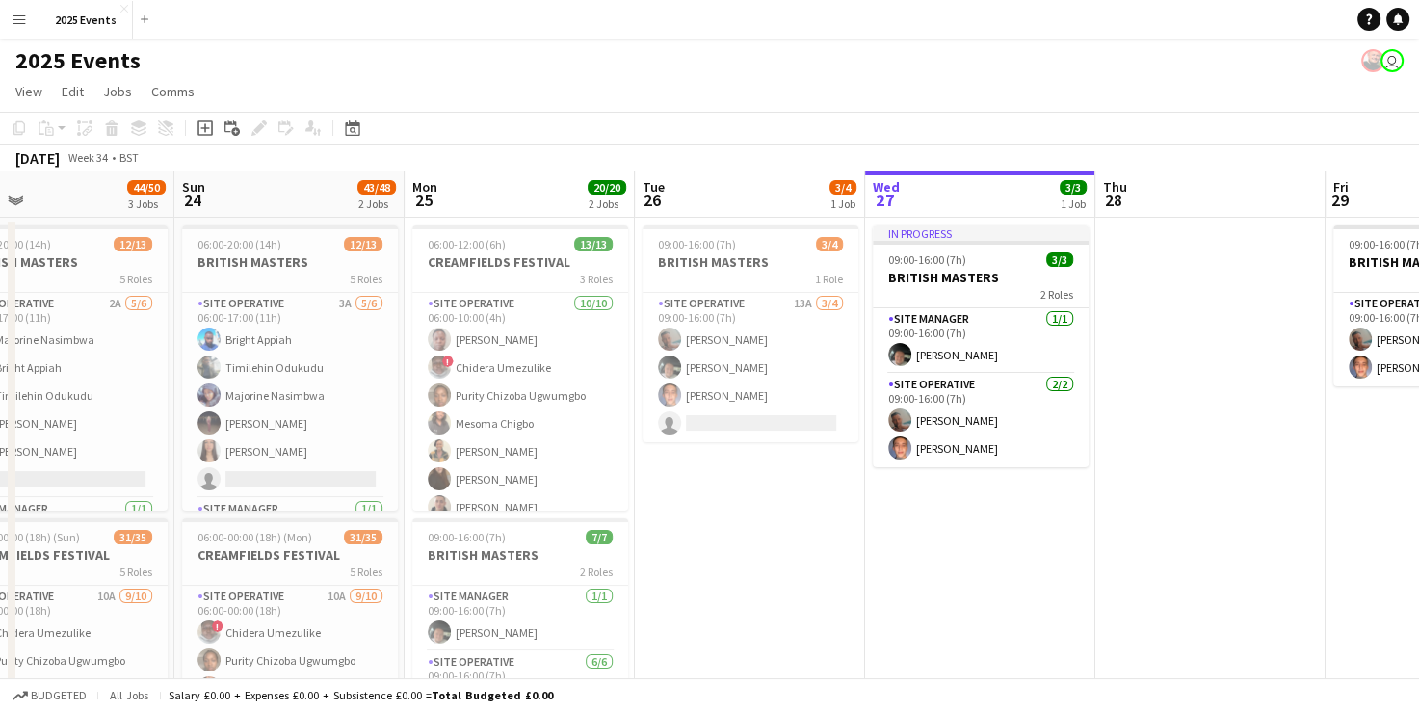
scroll to position [0, 574]
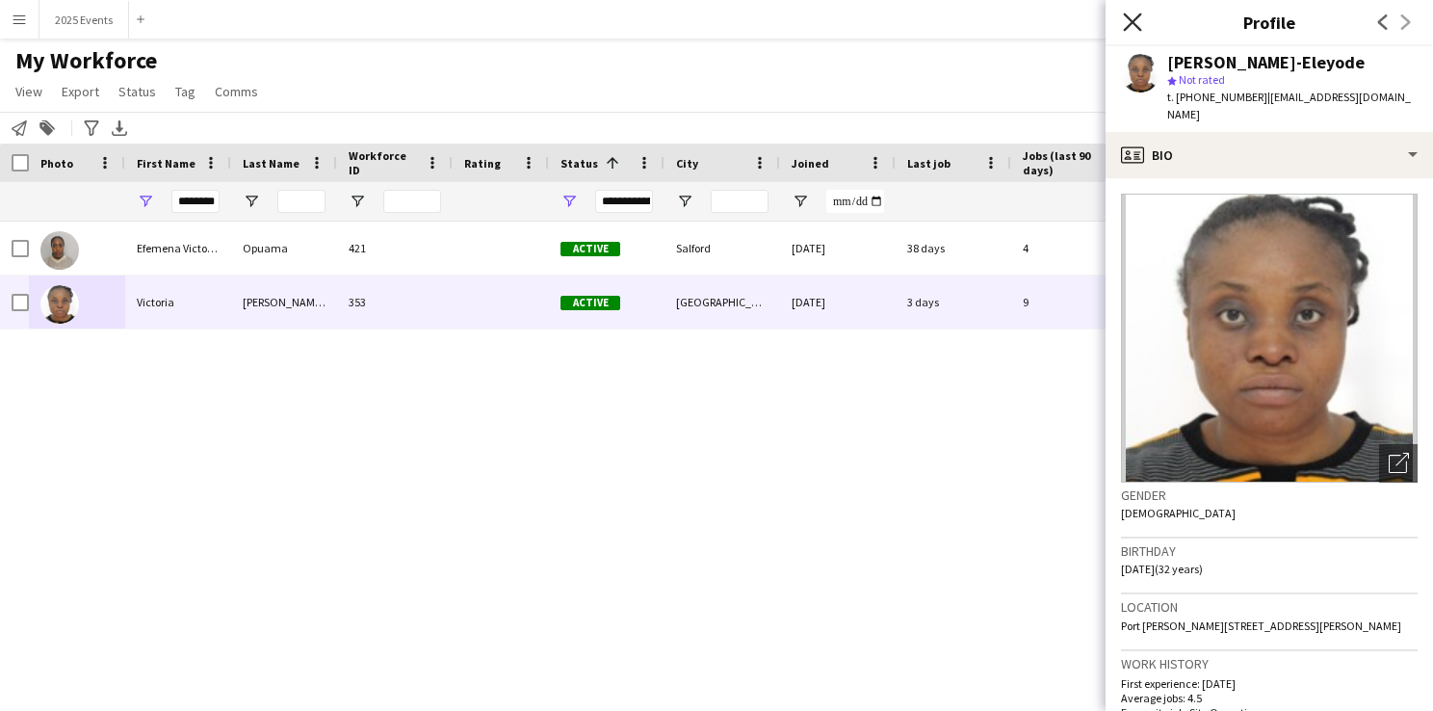
click at [1125, 21] on icon "Close pop-in" at bounding box center [1132, 22] width 18 height 18
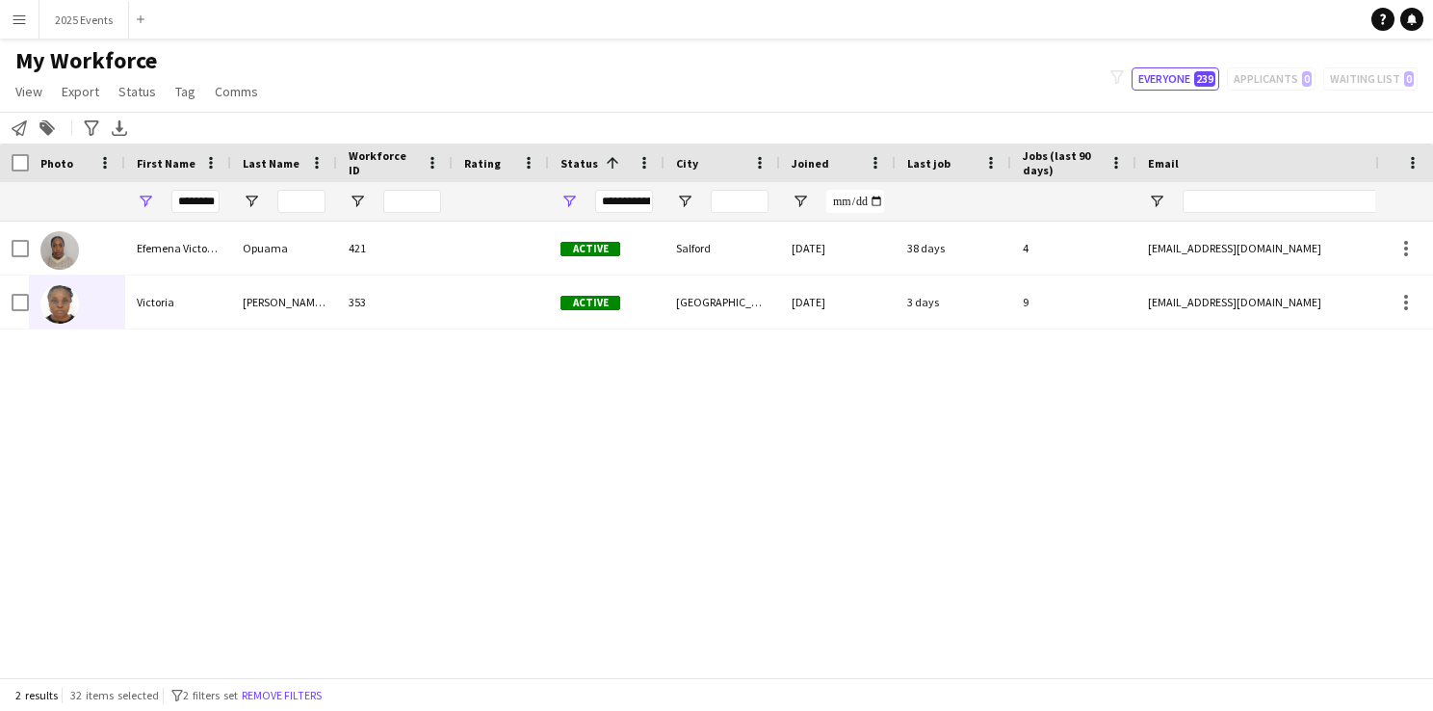
click at [708, 480] on div "Efemena Victoria Opuama 421 Active Salford 05-07-2025 38 days 4 efevicky.ev@gma…" at bounding box center [687, 442] width 1375 height 441
drag, startPoint x: 177, startPoint y: 199, endPoint x: 452, endPoint y: 200, distance: 274.5
click at [452, 200] on div "**********" at bounding box center [1044, 201] width 2088 height 39
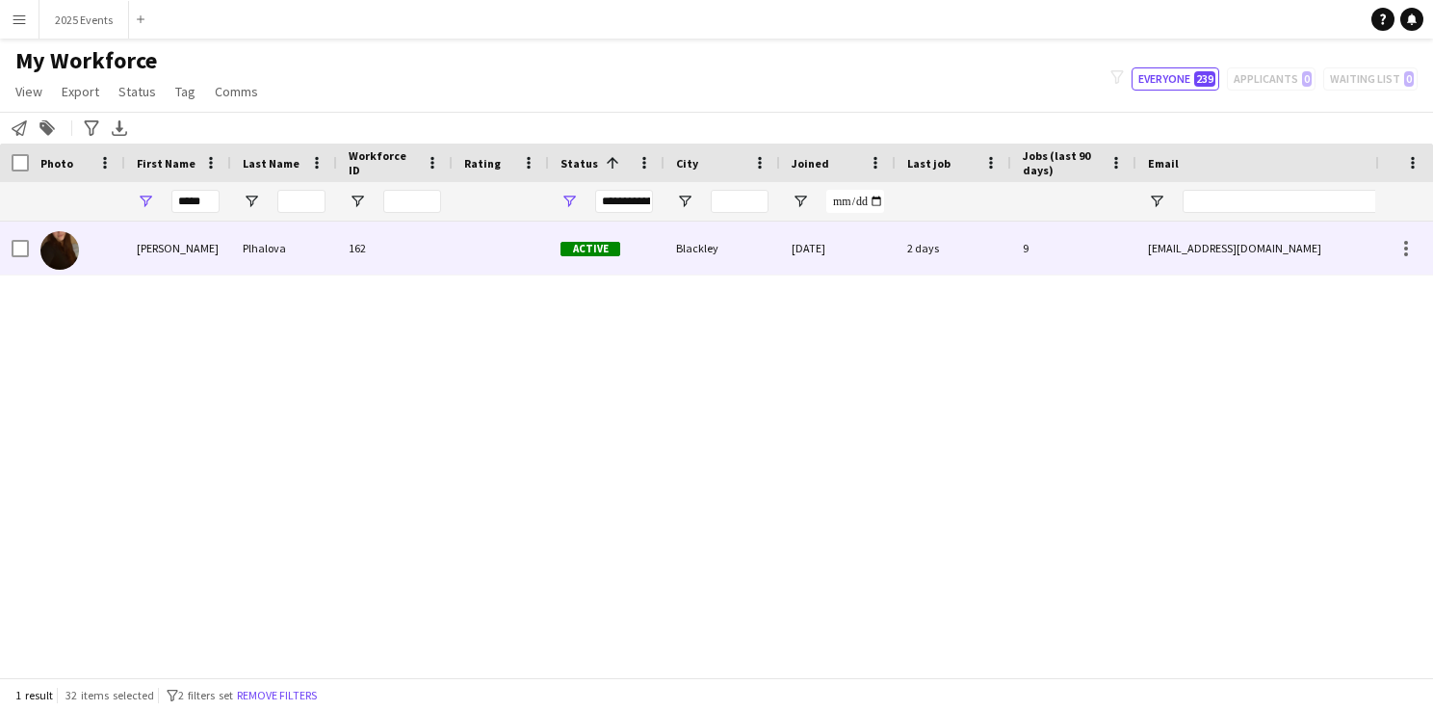
click at [66, 249] on img at bounding box center [59, 250] width 39 height 39
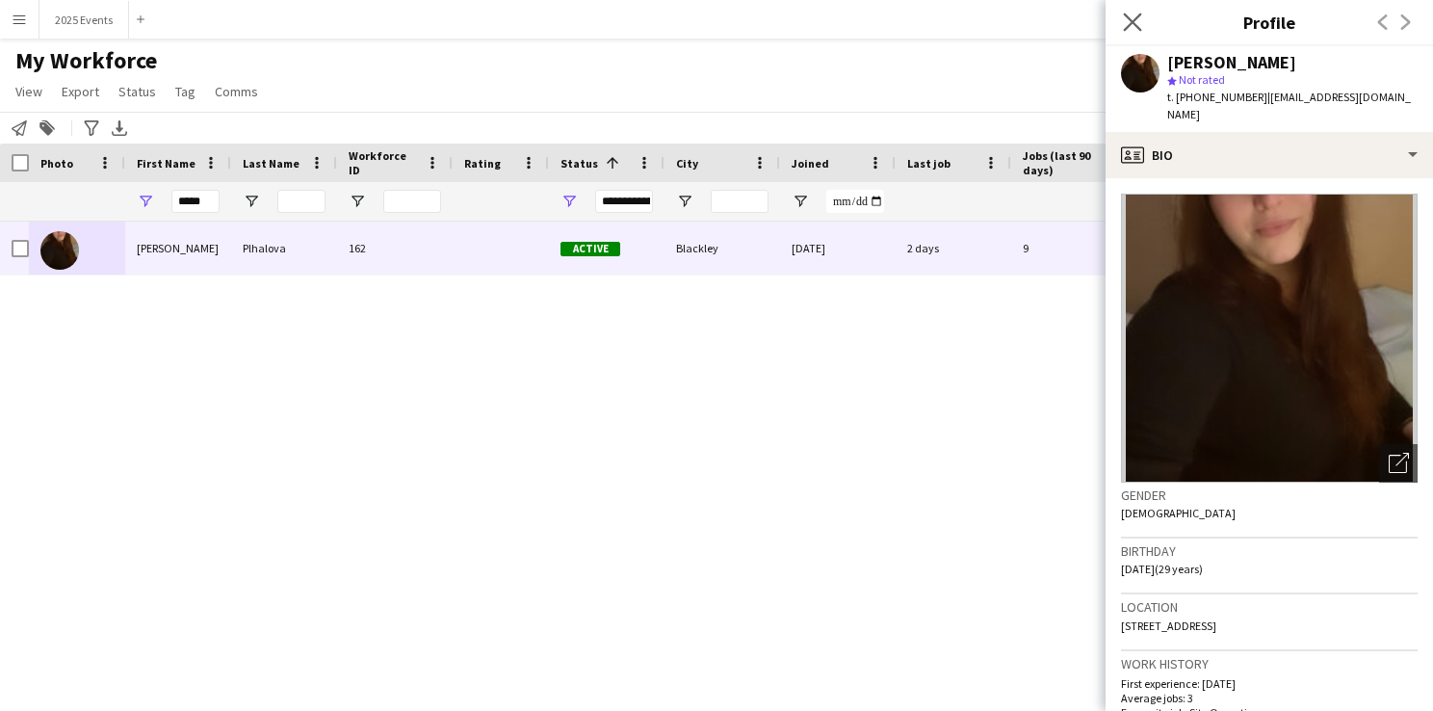
click at [1121, 16] on app-icon "Close pop-in" at bounding box center [1133, 23] width 28 height 28
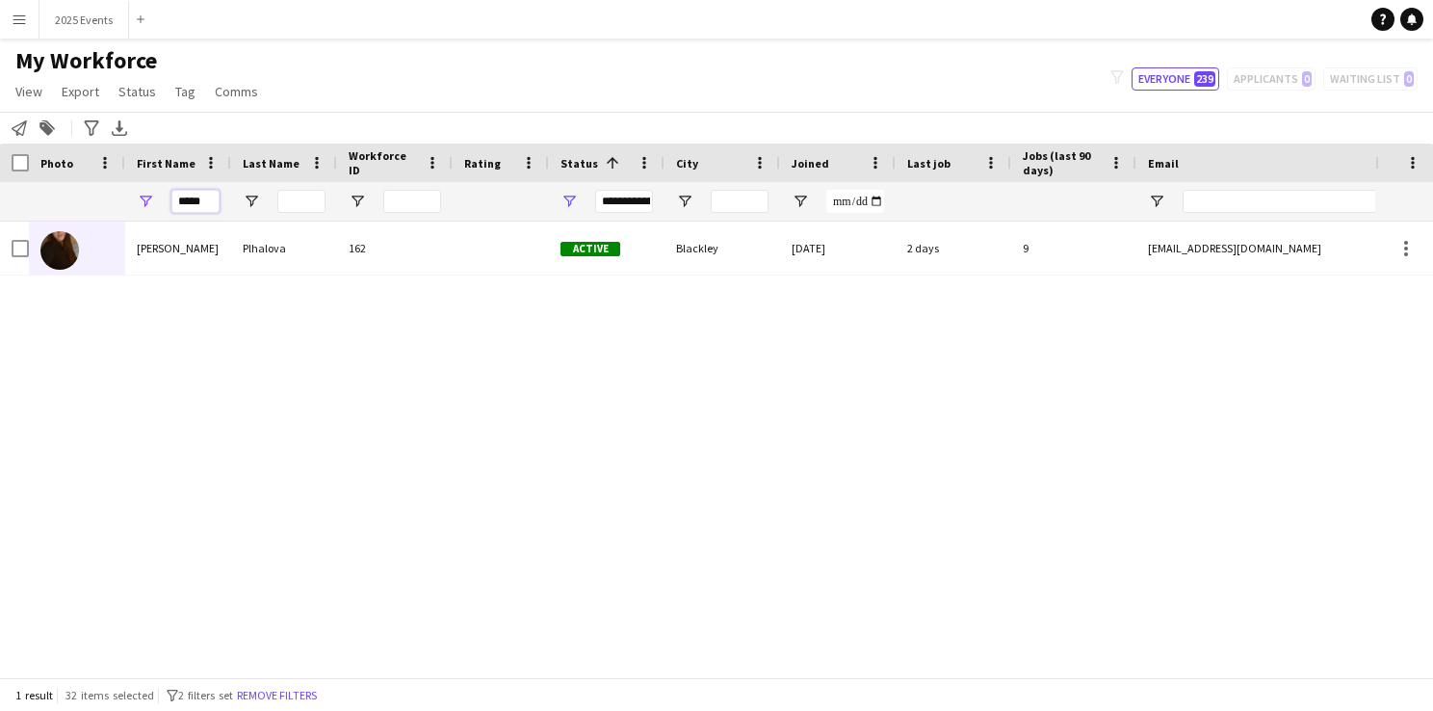
click at [211, 198] on input "*****" at bounding box center [195, 201] width 48 height 23
type input "*"
